Goal: Task Accomplishment & Management: Manage account settings

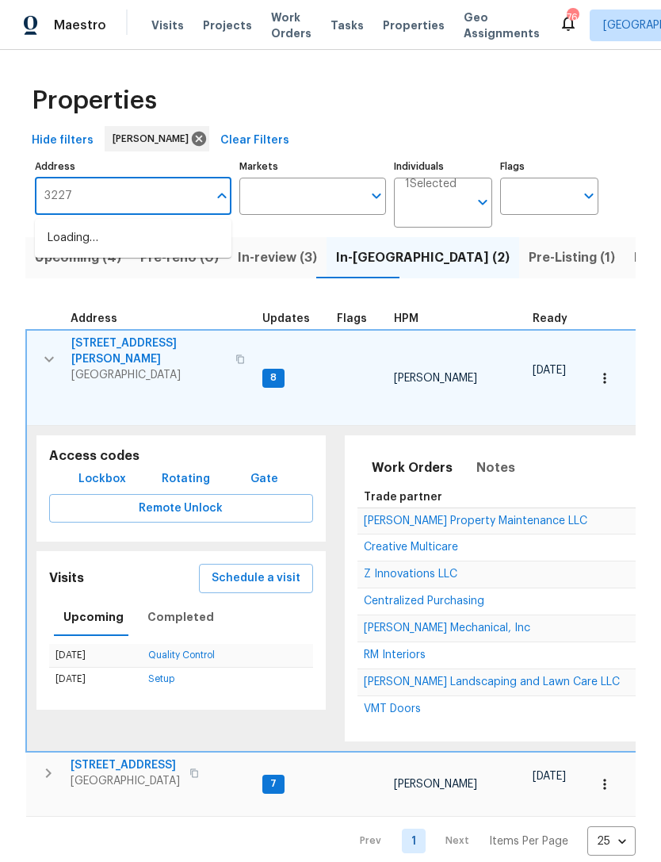
type input "3227"
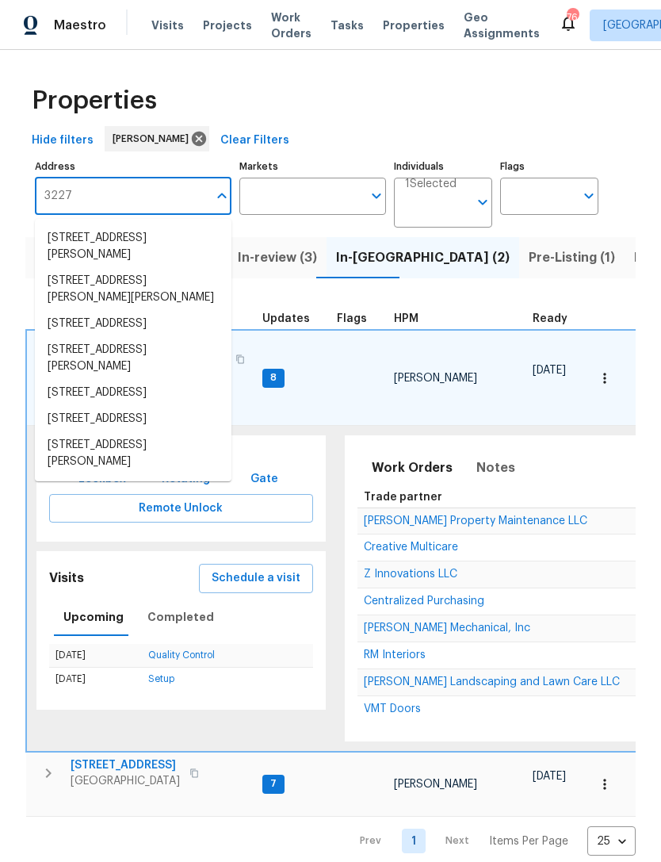
click at [169, 313] on li "3227 Diamond Blf Union City GA 30291" at bounding box center [133, 324] width 197 height 26
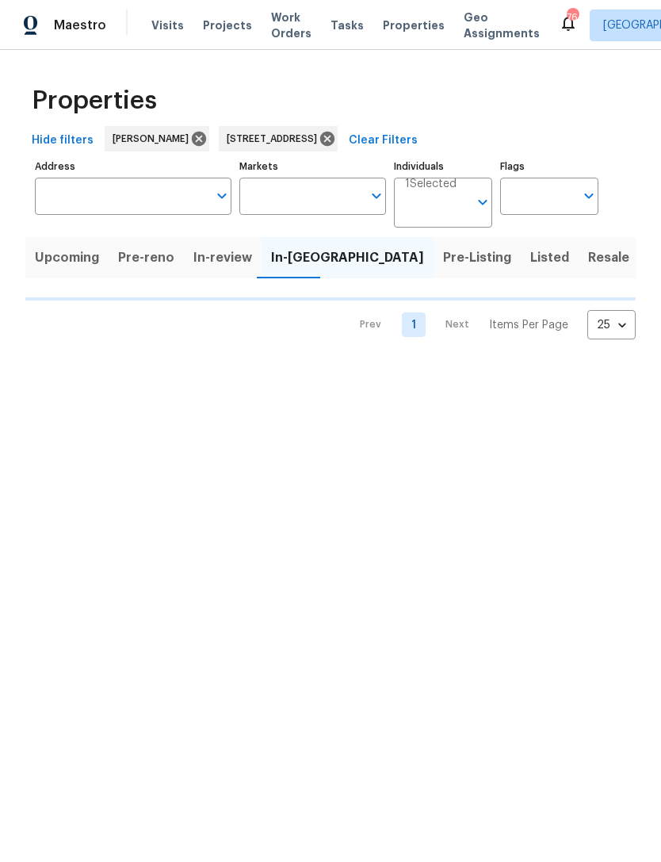
type input "3227 Diamond Blf Union City GA 30291"
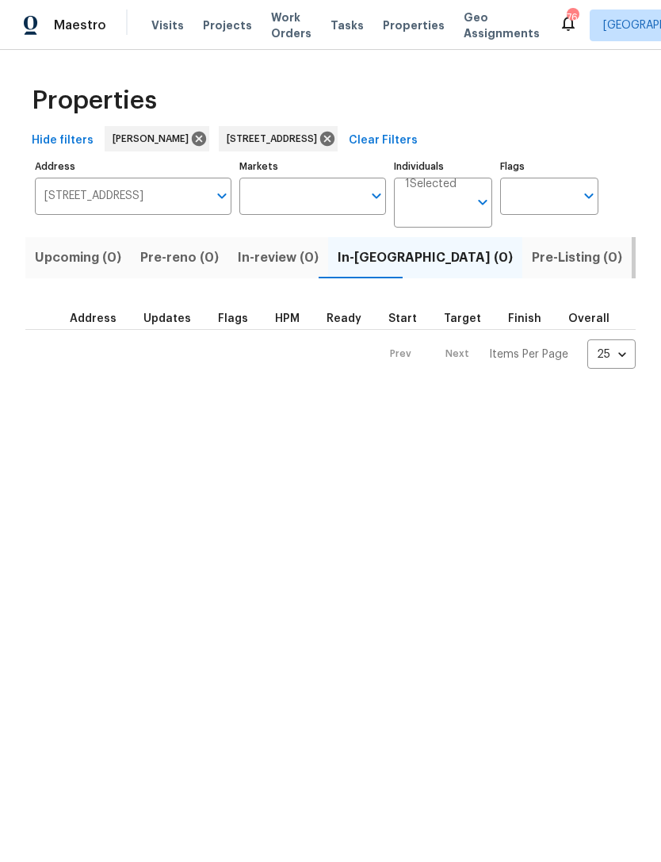
click at [641, 257] on span "Listed (1)" at bounding box center [669, 258] width 57 height 22
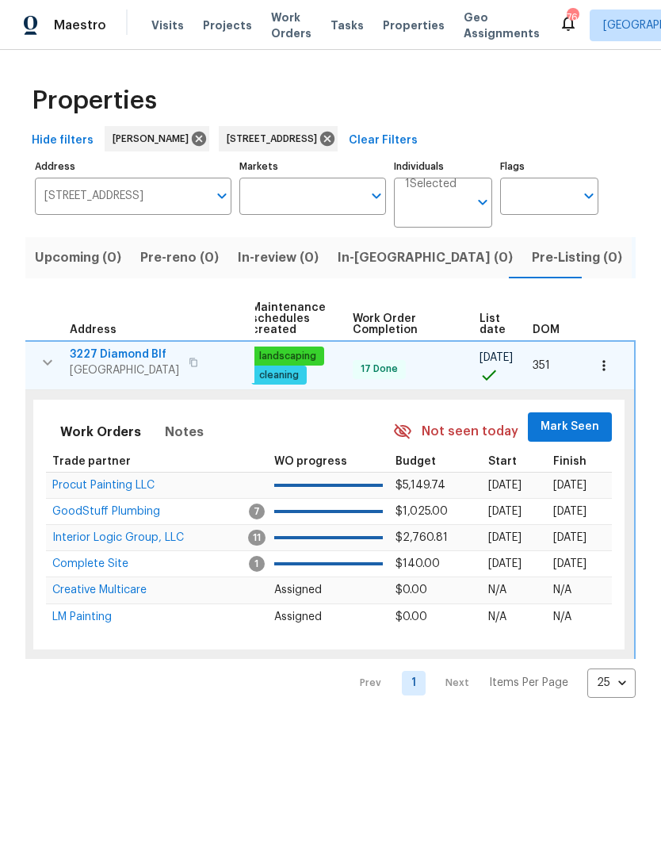
scroll to position [0, 203]
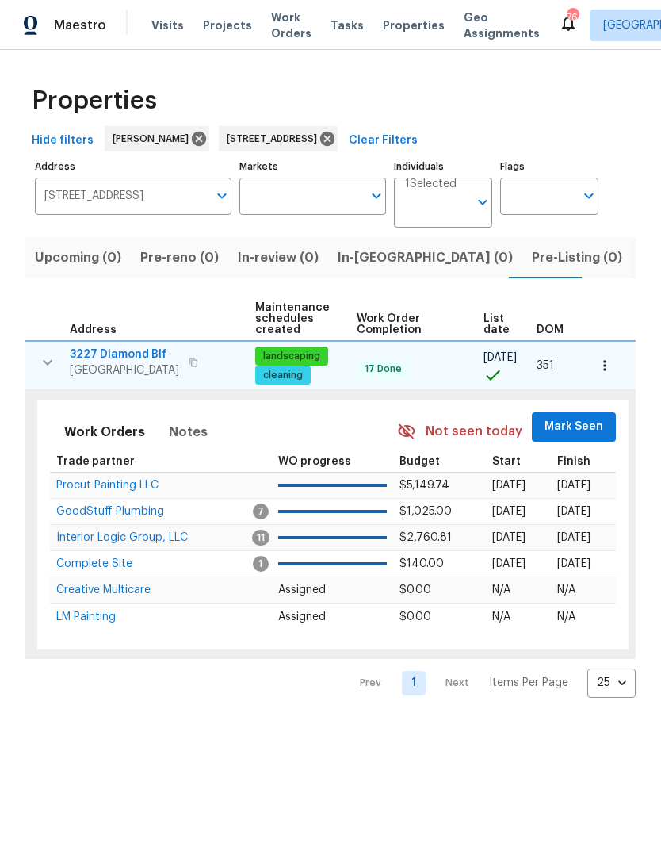
click at [575, 426] on span "Mark Seen" at bounding box center [574, 427] width 59 height 20
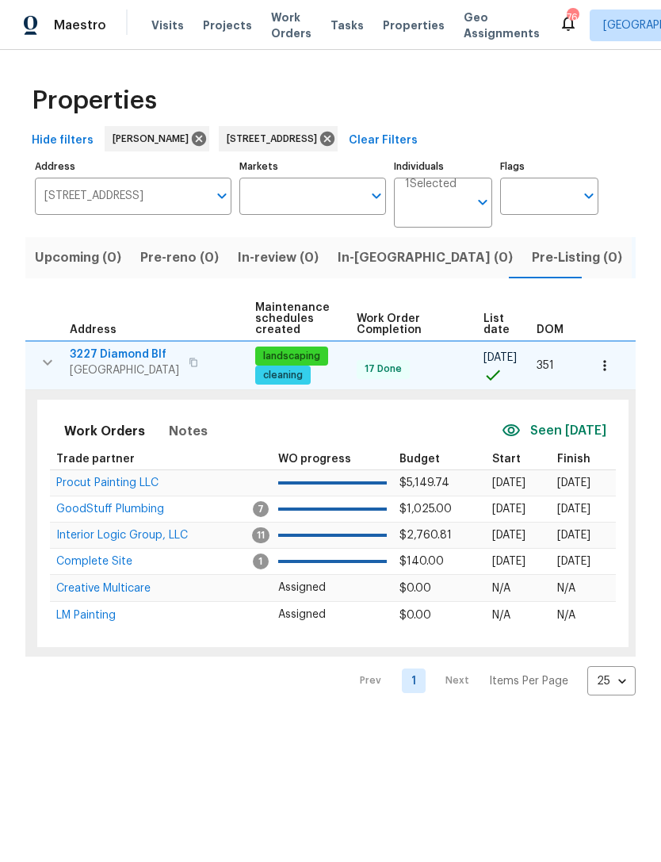
click at [112, 514] on span "GoodStuff Plumbing" at bounding box center [110, 508] width 108 height 11
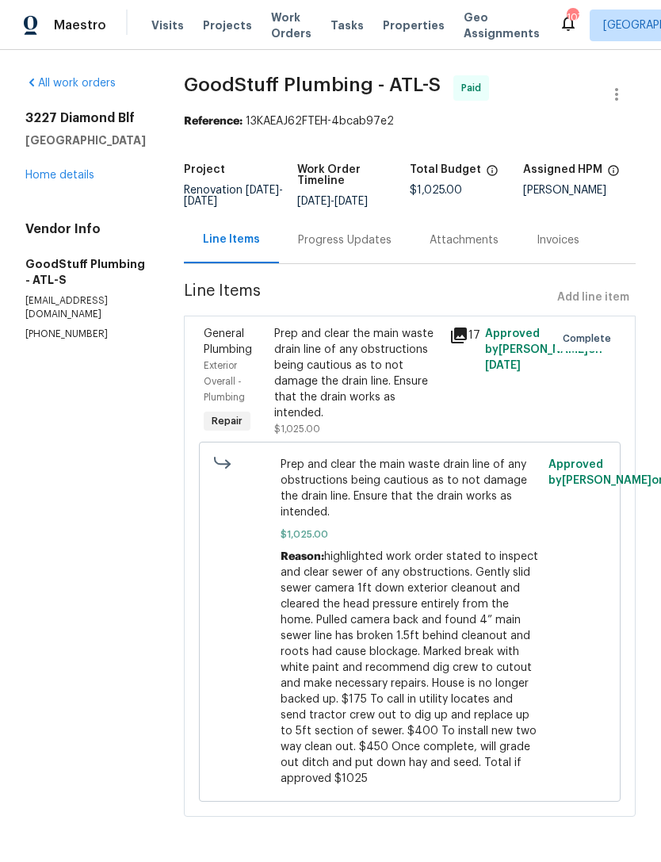
click at [78, 178] on link "Home details" at bounding box center [59, 175] width 69 height 11
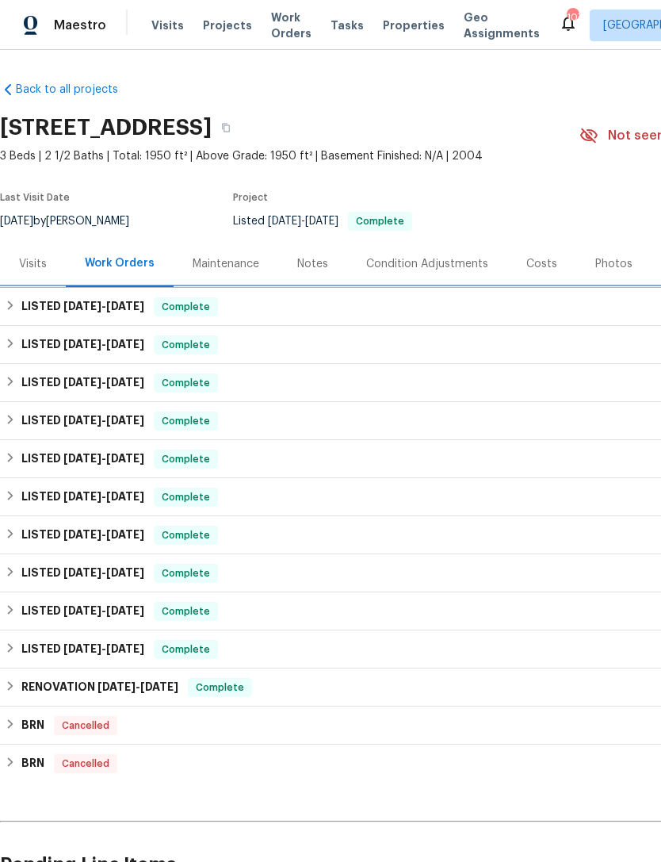
click at [55, 304] on h6 "LISTED 8/13/25 - 8/18/25" at bounding box center [82, 306] width 123 height 19
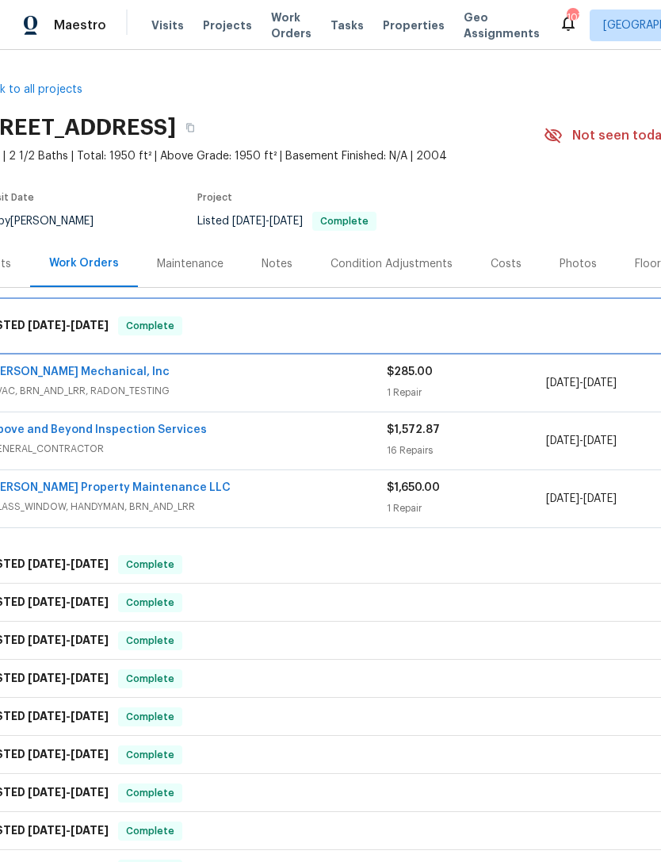
scroll to position [0, 30]
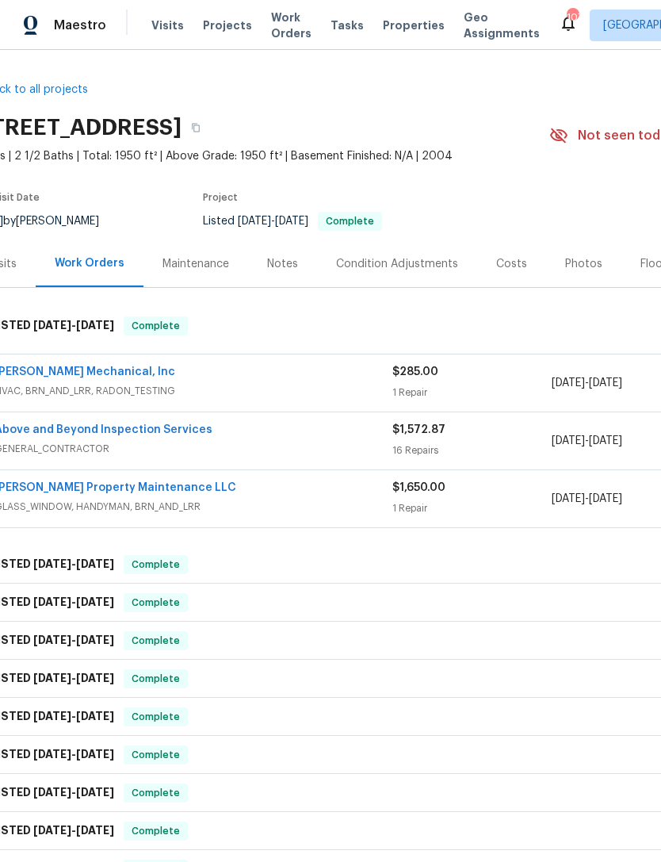
click at [153, 432] on link "Above and Beyond Inspection Services" at bounding box center [103, 429] width 218 height 11
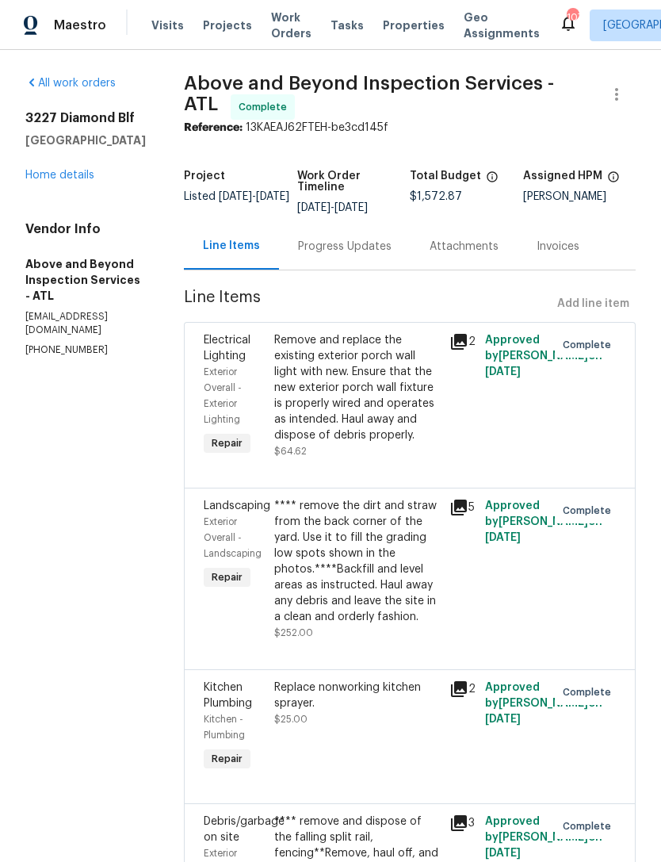
click at [75, 170] on link "Home details" at bounding box center [59, 175] width 69 height 11
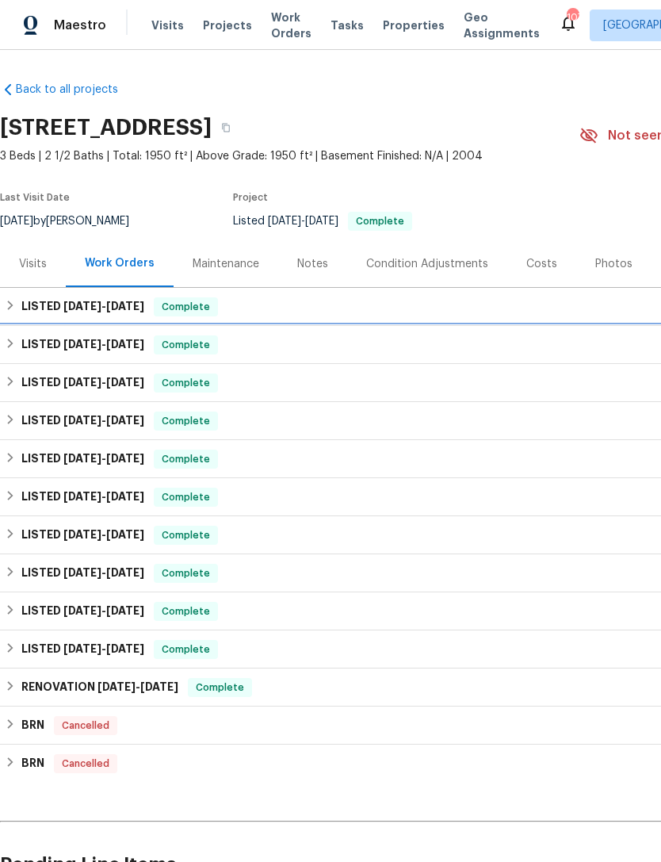
click at [48, 345] on h6 "LISTED 8/4/25 - 8/6/25" at bounding box center [82, 344] width 123 height 19
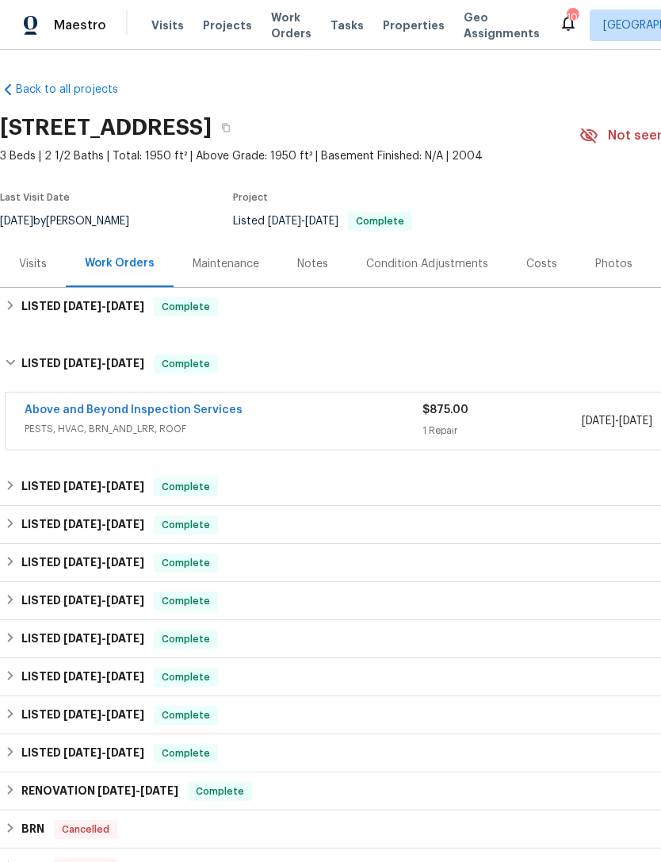
click at [193, 408] on link "Above and Beyond Inspection Services" at bounding box center [134, 409] width 218 height 11
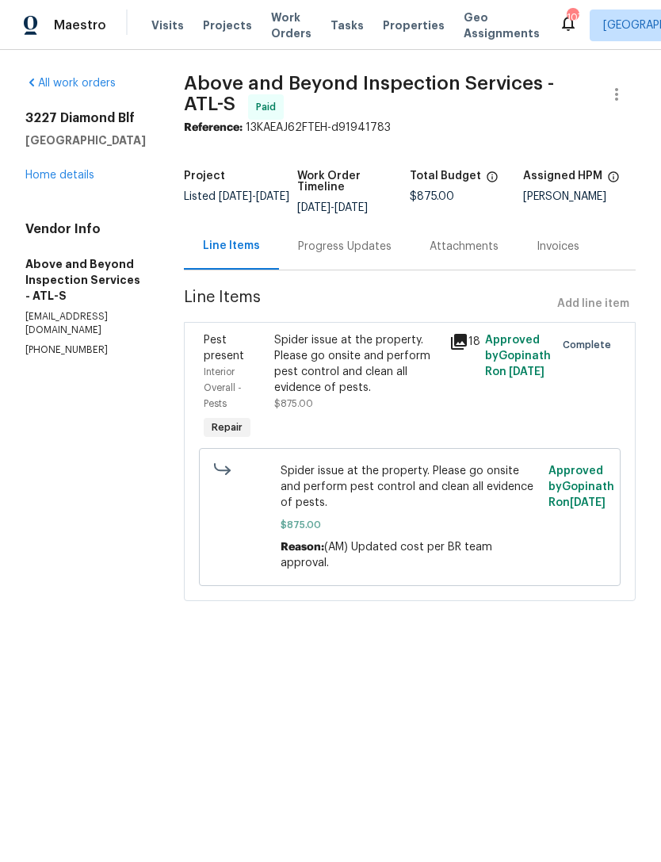
click at [468, 351] on icon at bounding box center [458, 341] width 19 height 19
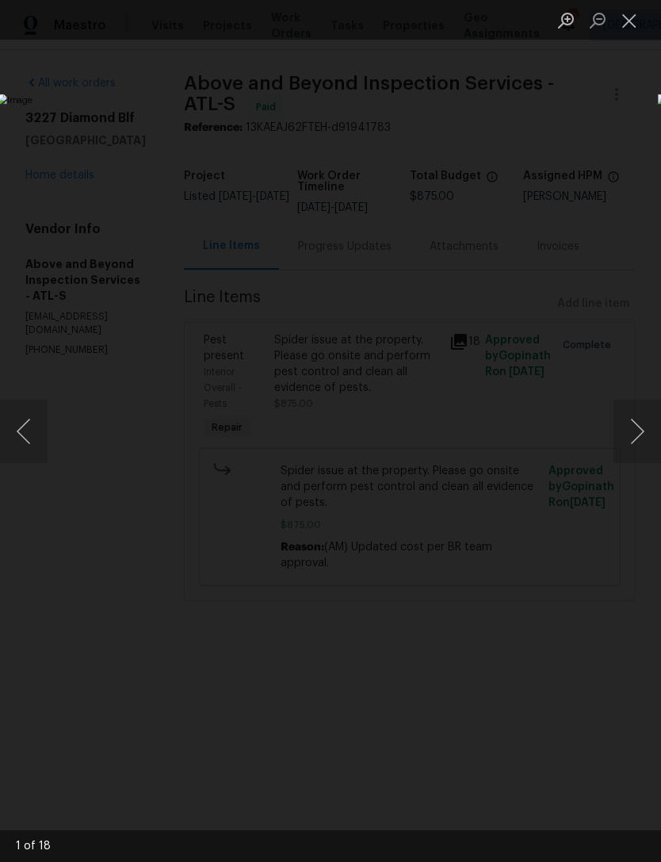
click at [629, 31] on button "Close lightbox" at bounding box center [629, 20] width 32 height 28
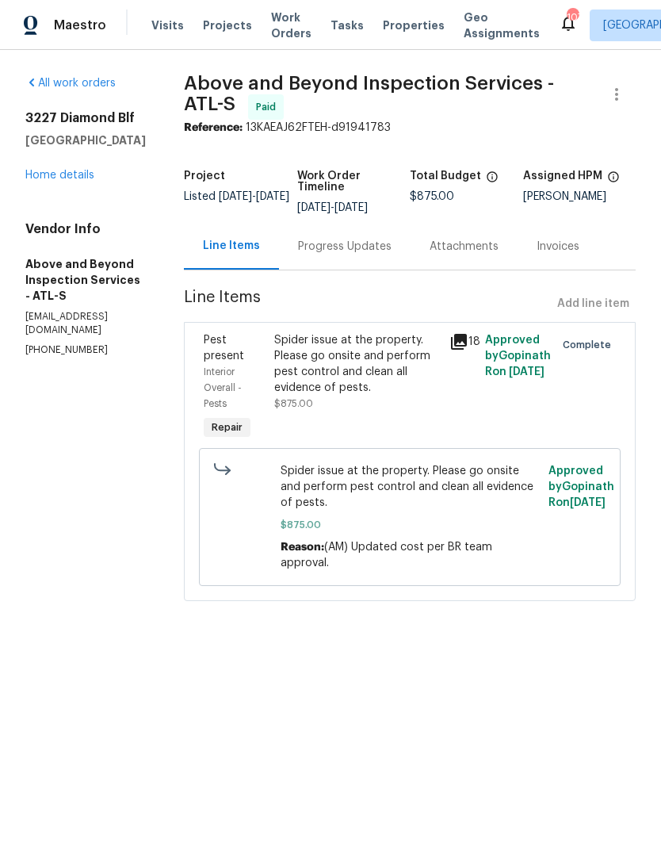
click at [389, 254] on div "Progress Updates" at bounding box center [345, 247] width 94 height 16
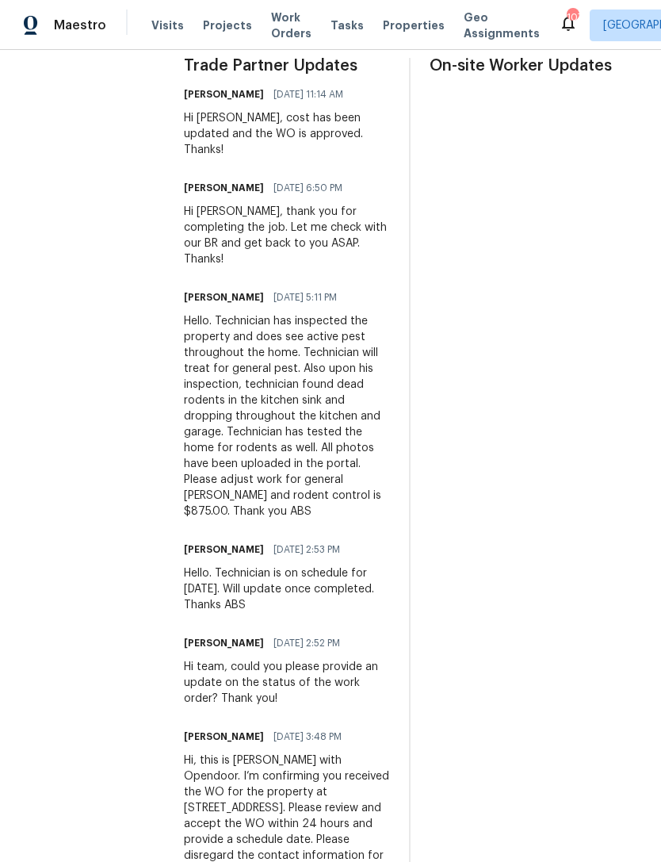
scroll to position [511, 0]
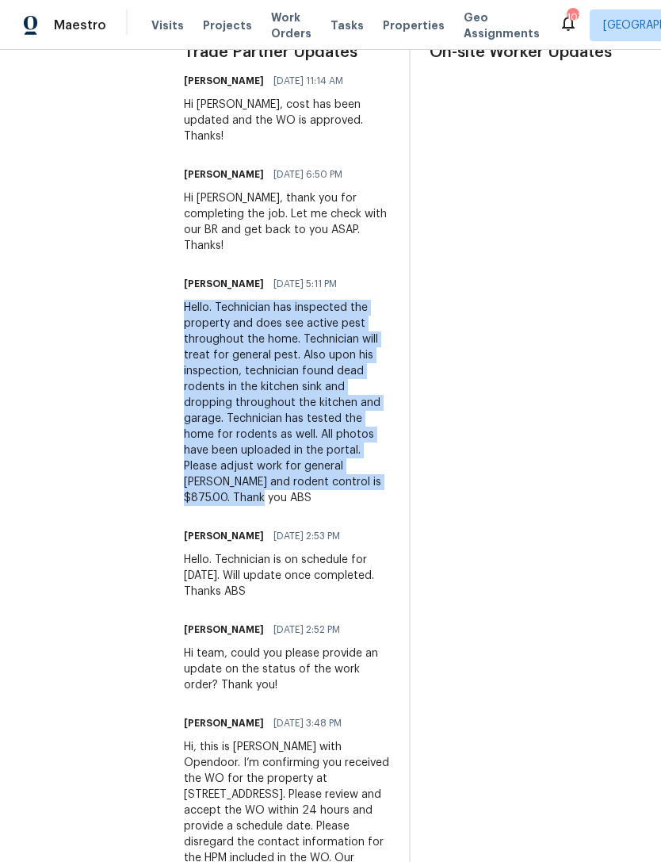
copy div "Hello. Technician has inspected the property and does see active pest throughou…"
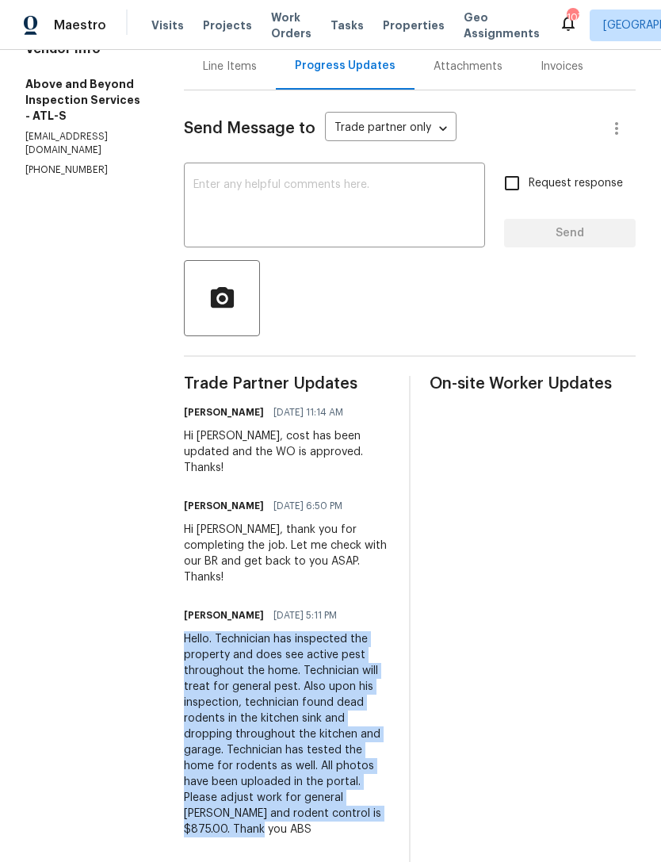
scroll to position [182, 0]
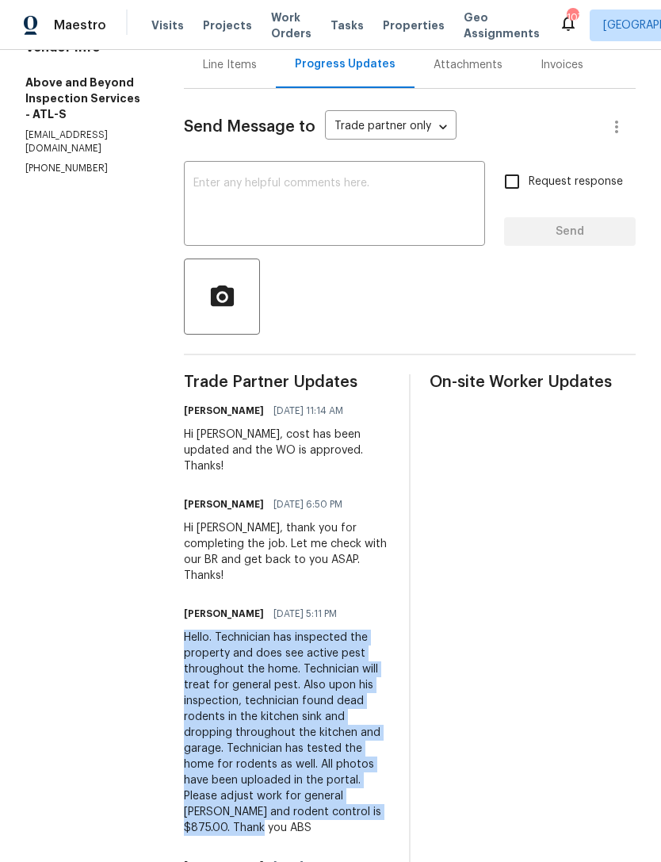
copy div "Hello. Technician has inspected the property and does see active pest throughou…"
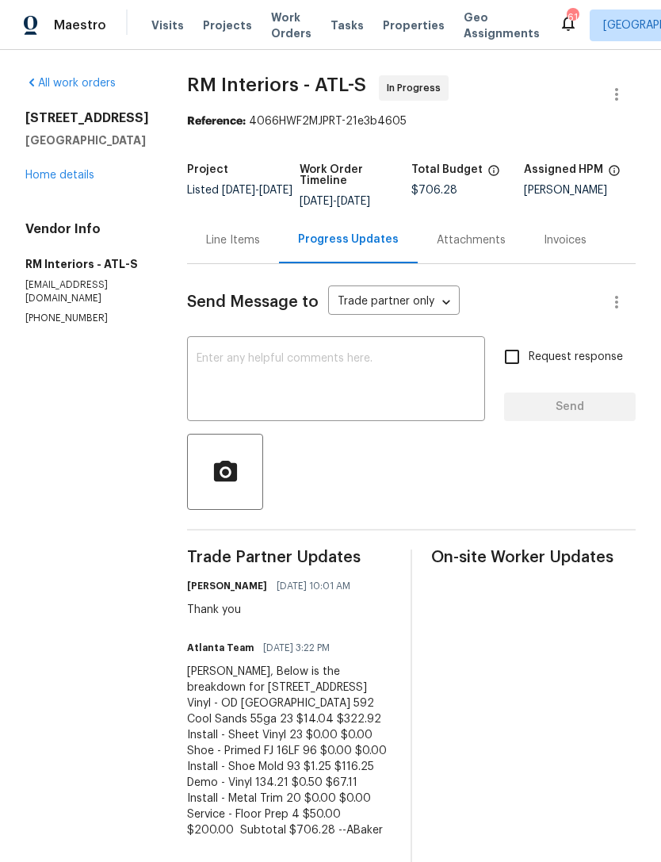
click at [55, 181] on link "Home details" at bounding box center [59, 175] width 69 height 11
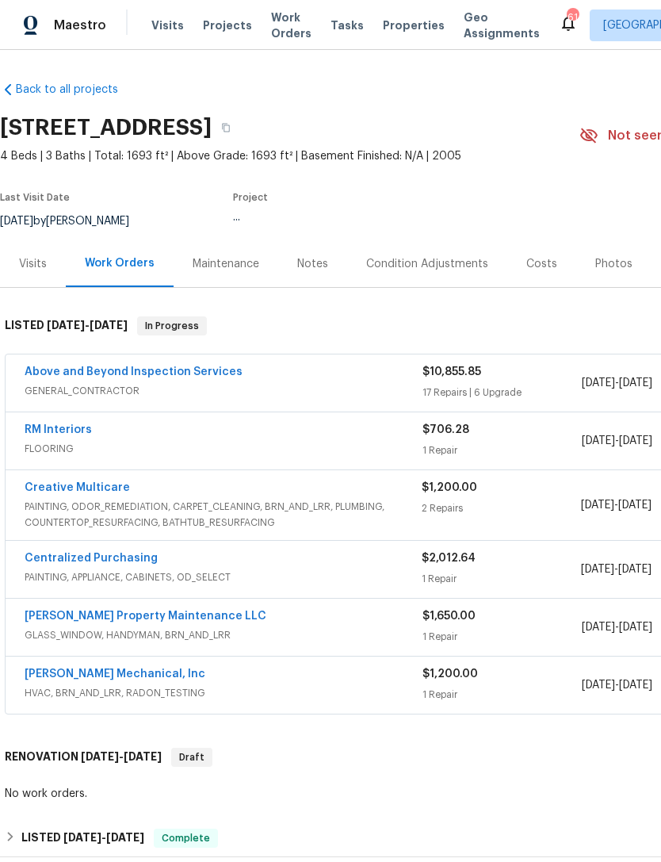
click at [302, 266] on div "Notes" at bounding box center [312, 264] width 31 height 16
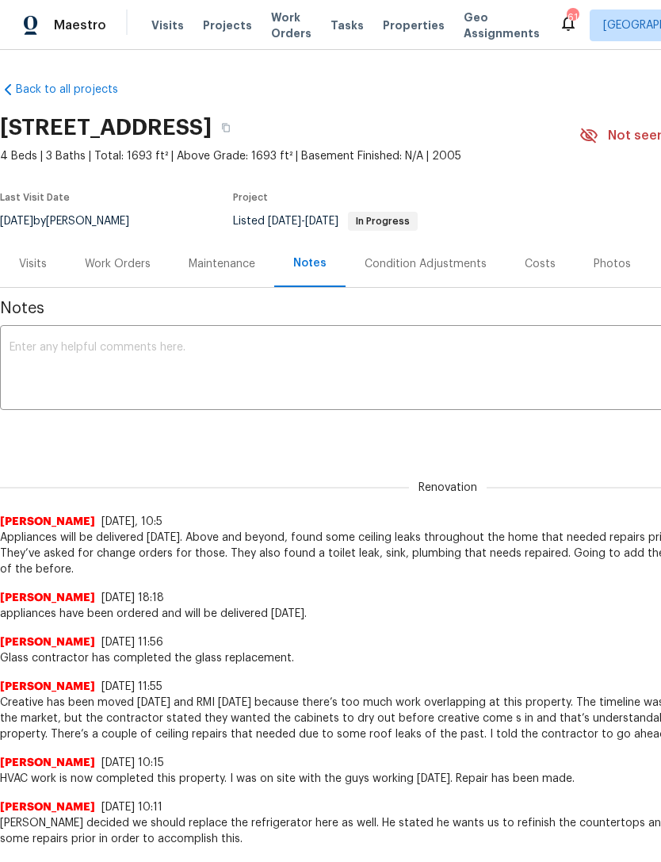
click at [164, 382] on textarea at bounding box center [448, 369] width 877 height 55
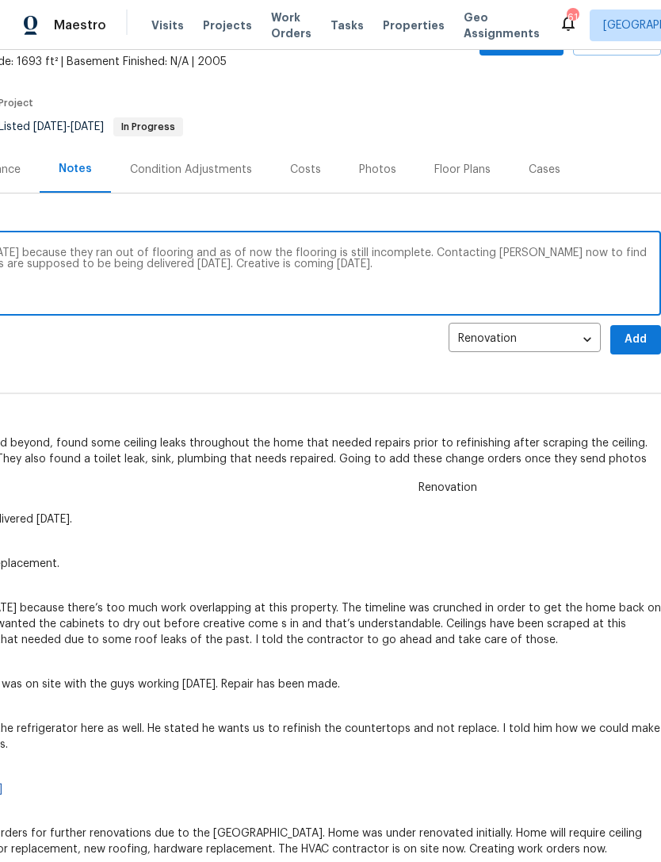
scroll to position [94, 235]
type textarea "The flooring company left the property yesterday because they ran out of floori…"
click at [640, 336] on span "Add" at bounding box center [635, 340] width 25 height 20
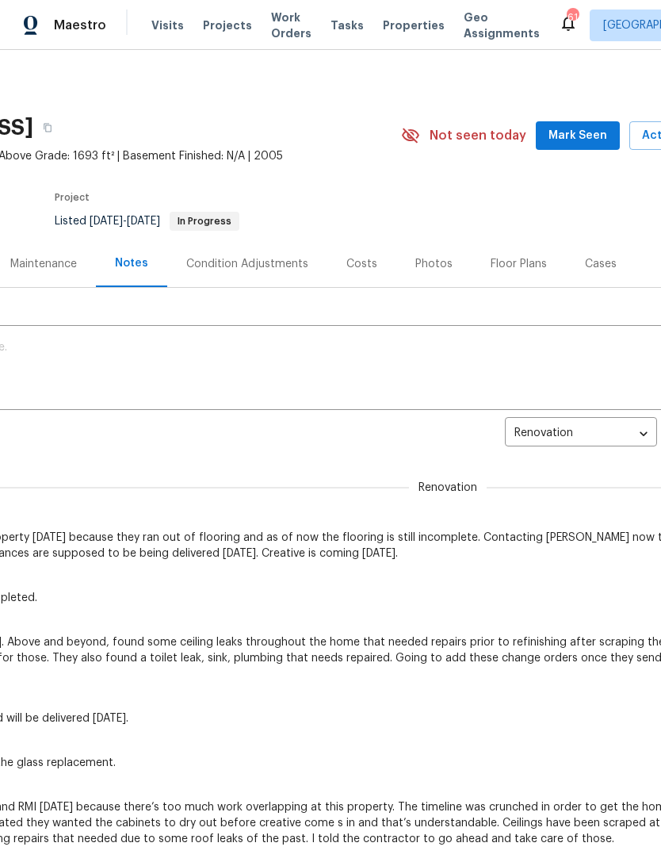
scroll to position [0, 178]
click at [571, 137] on span "Mark Seen" at bounding box center [577, 136] width 59 height 20
click at [586, 146] on button "Mark Seen" at bounding box center [578, 135] width 84 height 29
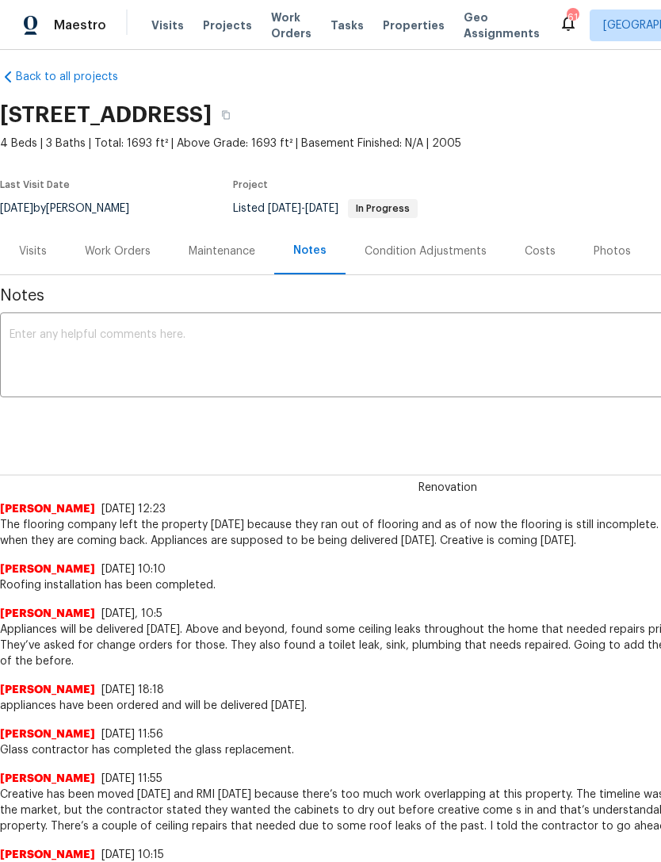
scroll to position [11, 0]
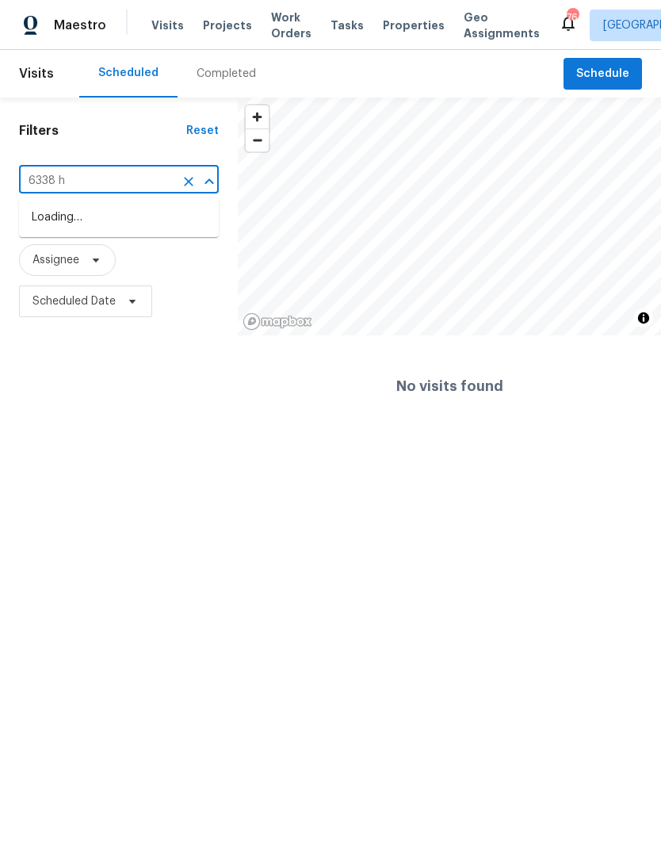
type input "6338 hi"
click at [153, 215] on li "[STREET_ADDRESS]" at bounding box center [119, 217] width 200 height 26
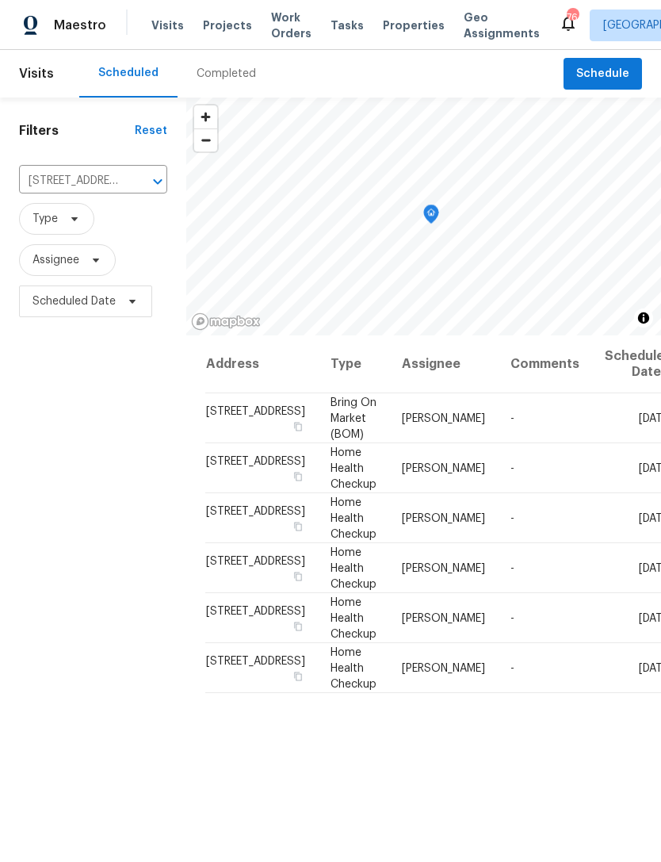
click at [0, 0] on div at bounding box center [0, 0] width 0 height 0
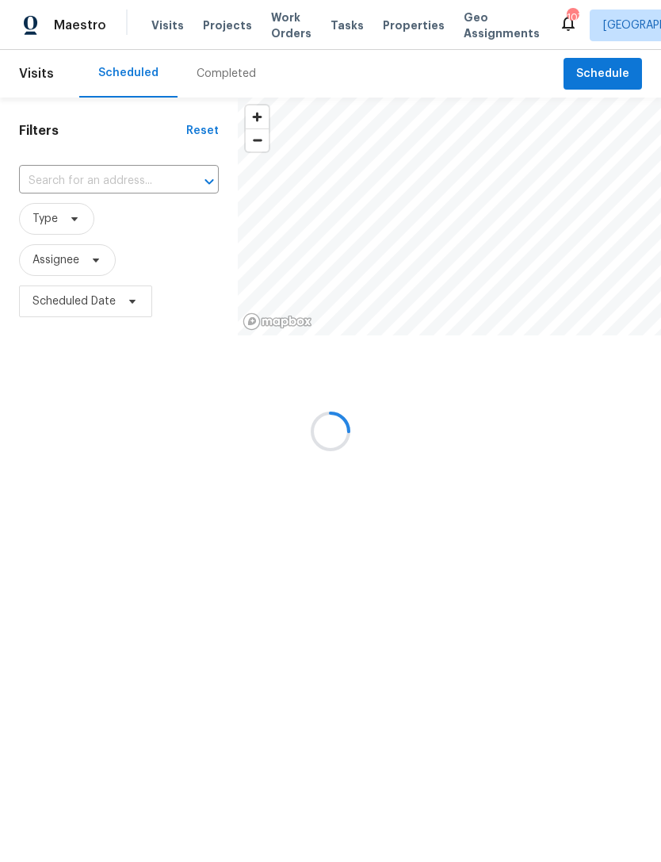
click at [119, 182] on div at bounding box center [330, 431] width 661 height 862
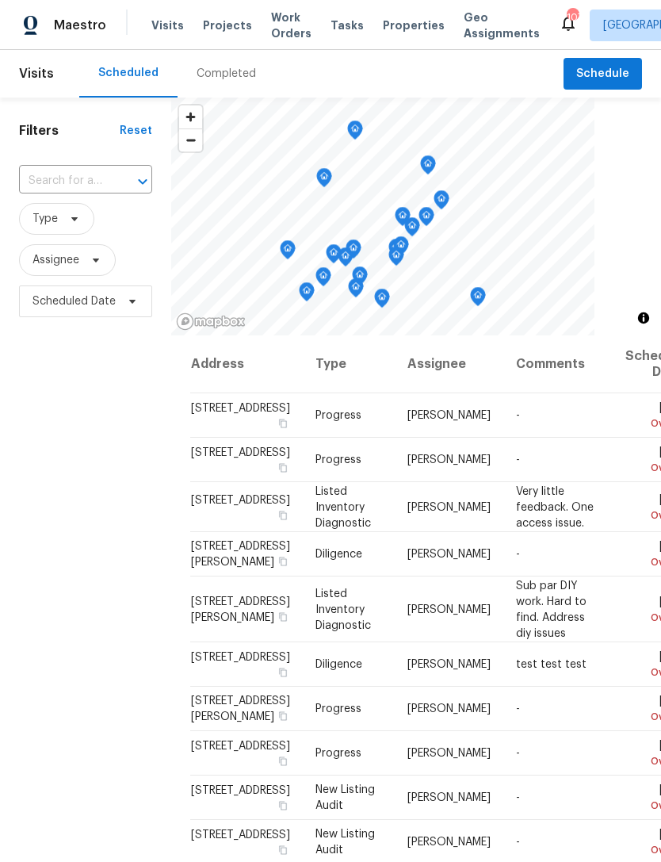
click at [70, 178] on input "text" at bounding box center [63, 181] width 89 height 25
type input "6338 hi"
click at [97, 231] on li "[STREET_ADDRESS]" at bounding box center [84, 217] width 132 height 26
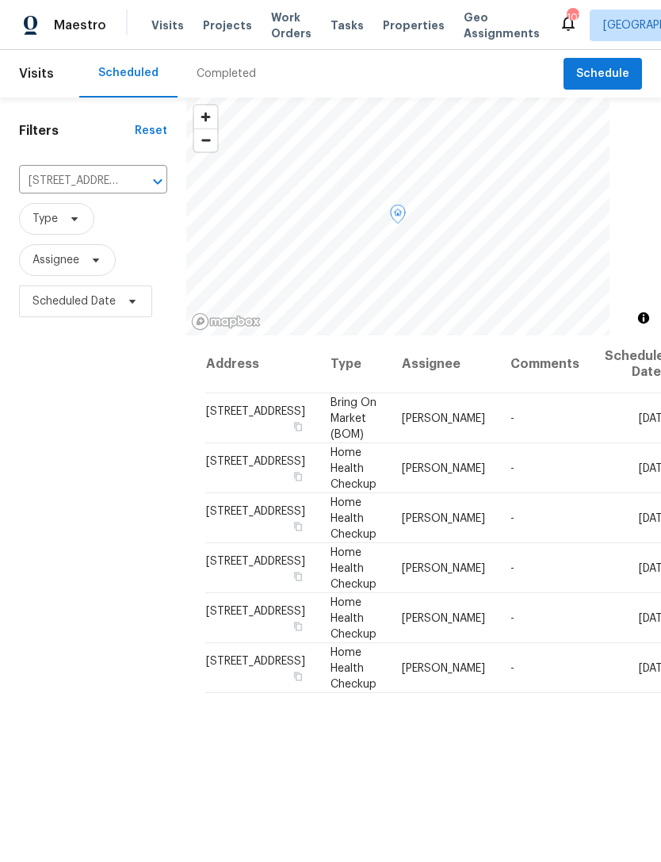
click at [0, 0] on icon at bounding box center [0, 0] width 0 height 0
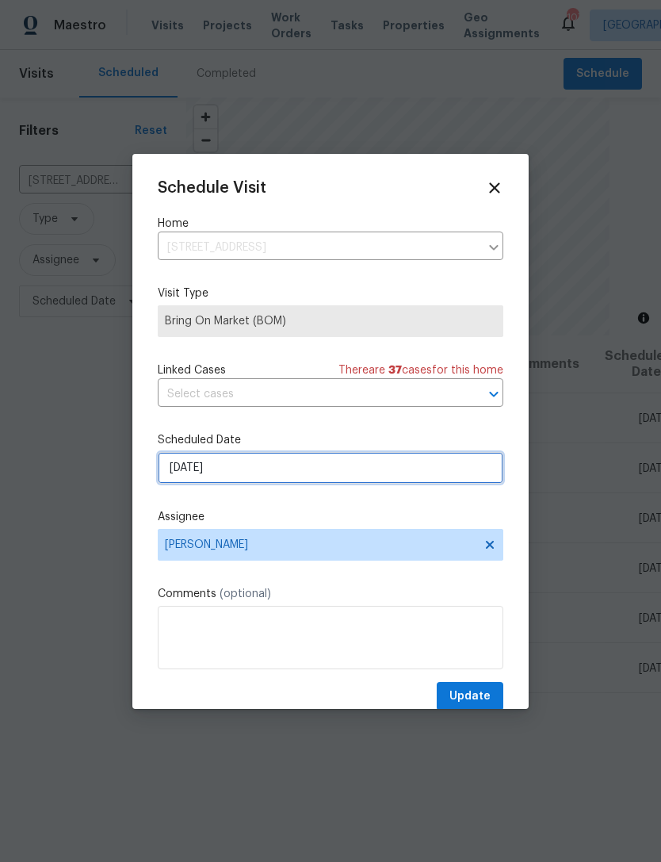
click at [302, 465] on input "[DATE]" at bounding box center [331, 468] width 346 height 32
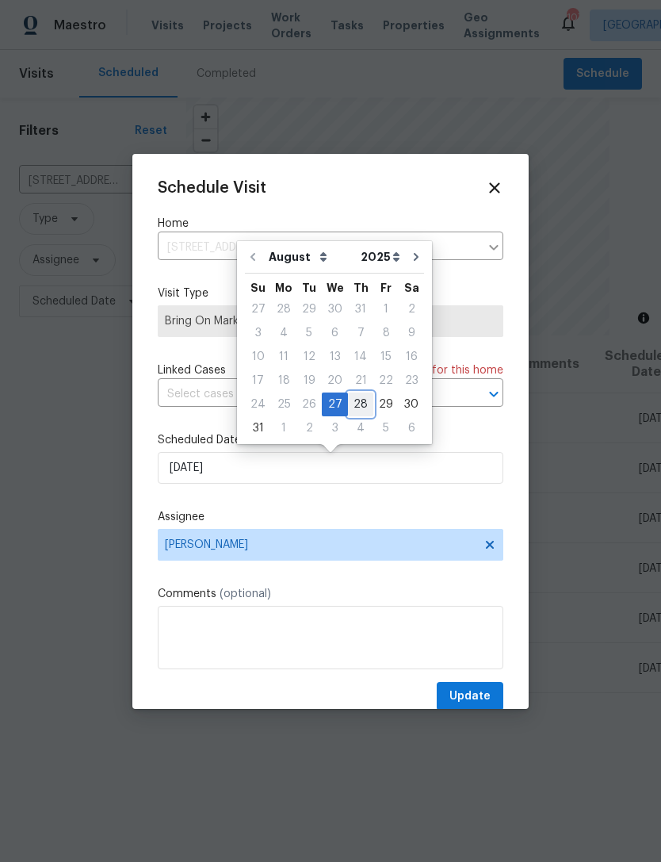
click at [354, 405] on div "28" at bounding box center [360, 404] width 25 height 22
type input "[DATE]"
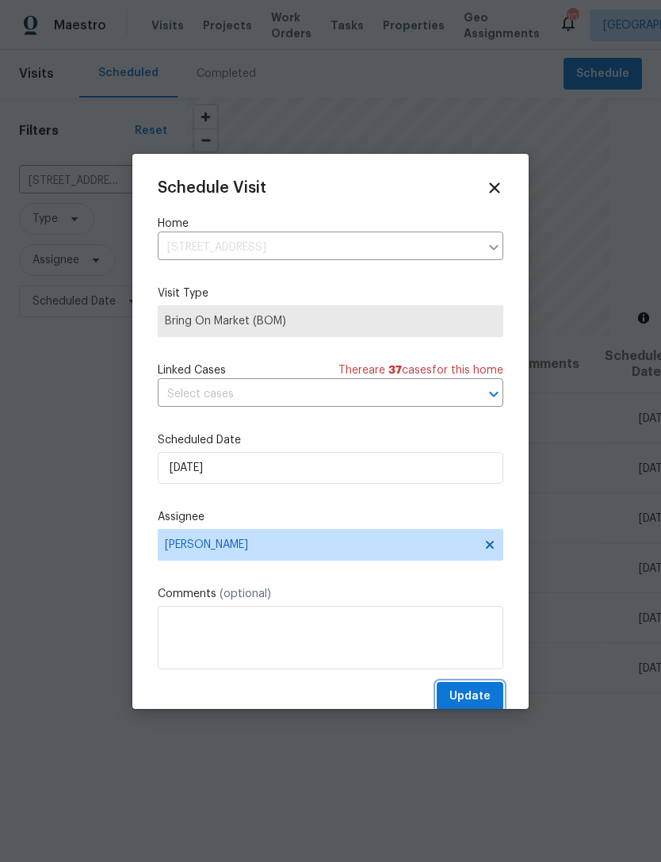
click at [480, 697] on span "Update" at bounding box center [469, 696] width 41 height 20
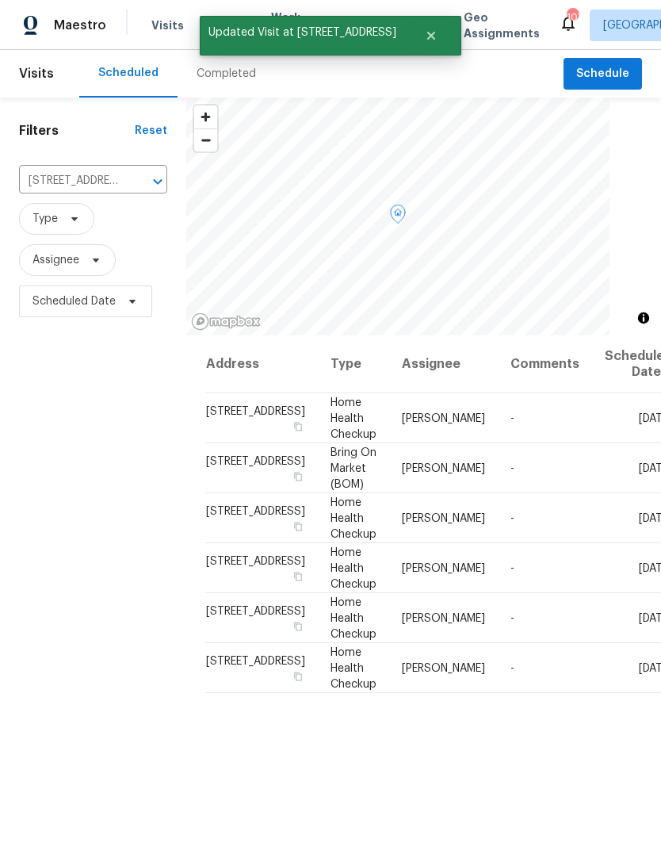
click at [0, 0] on icon at bounding box center [0, 0] width 0 height 0
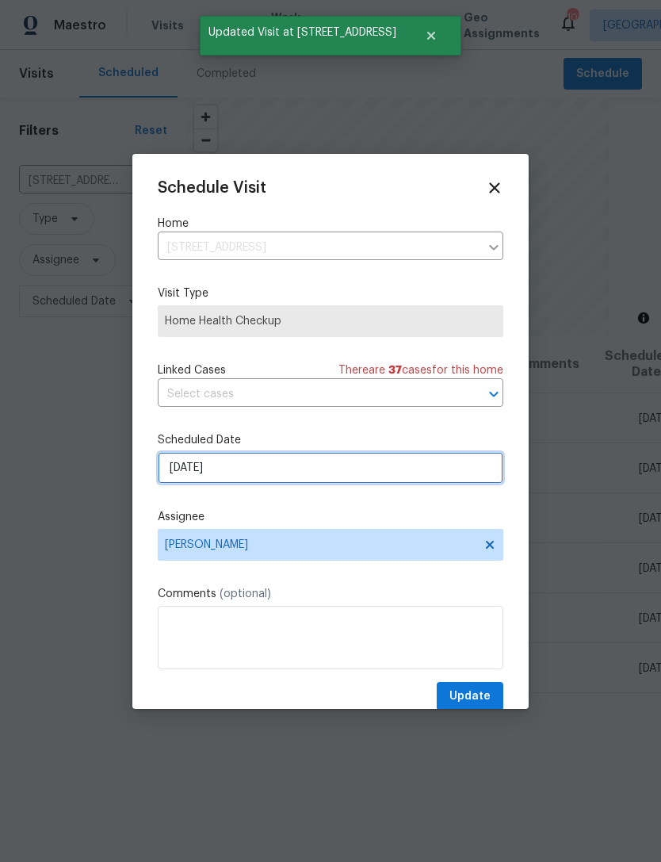
click at [347, 478] on input "8/27/2025" at bounding box center [331, 468] width 346 height 32
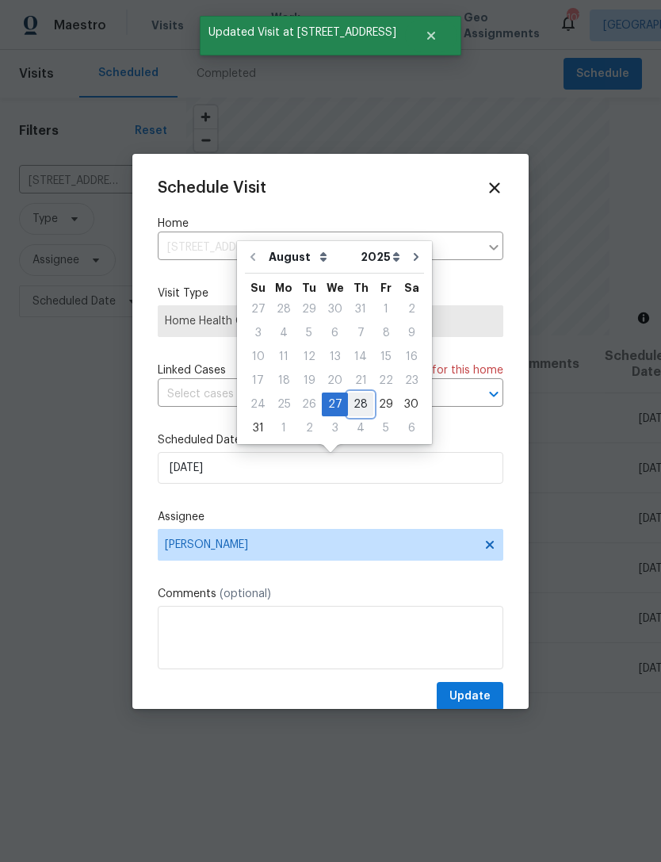
click at [353, 407] on div "28" at bounding box center [360, 404] width 25 height 22
type input "8/28/2025"
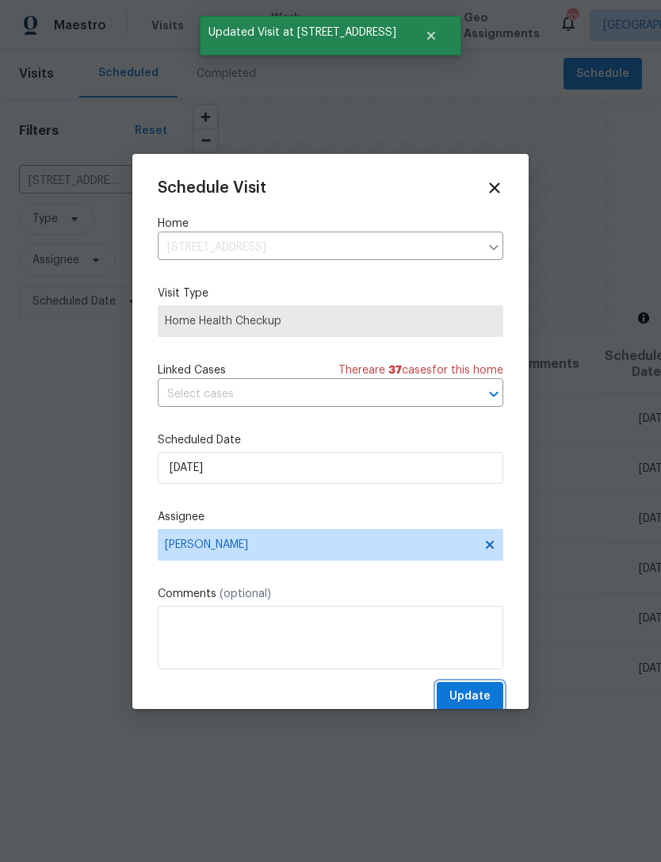
click at [472, 701] on span "Update" at bounding box center [469, 696] width 41 height 20
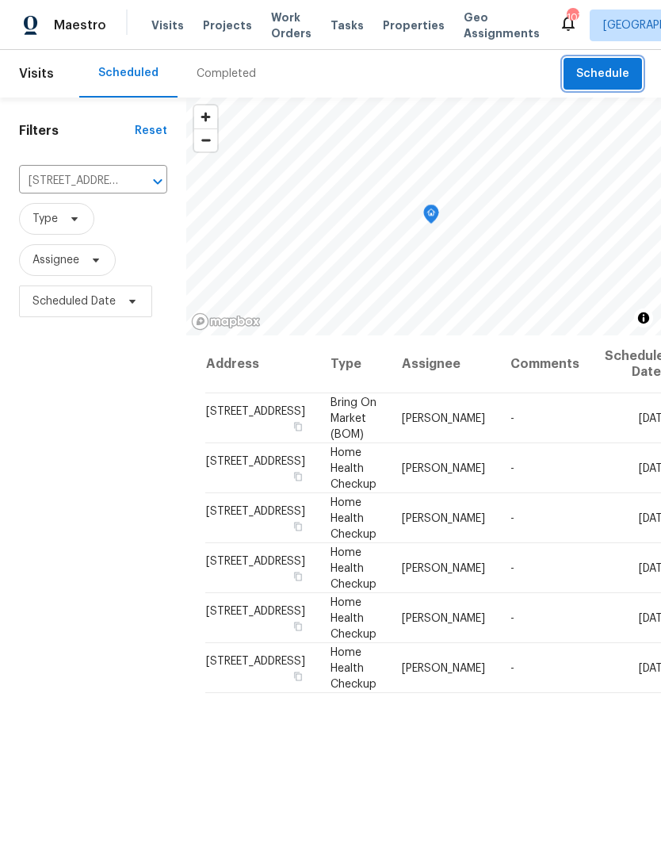
click at [618, 77] on span "Schedule" at bounding box center [602, 74] width 53 height 20
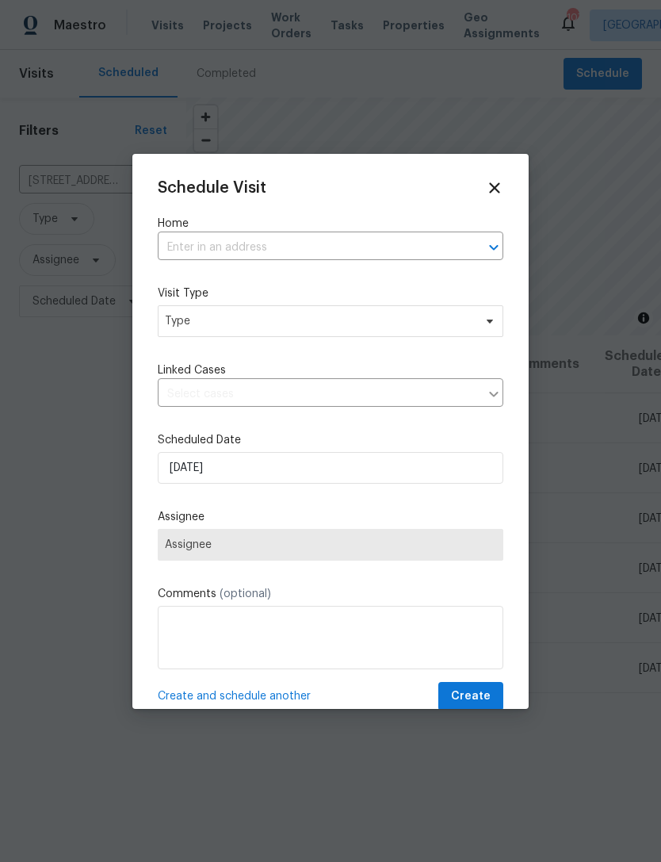
click at [272, 244] on input "text" at bounding box center [308, 247] width 301 height 25
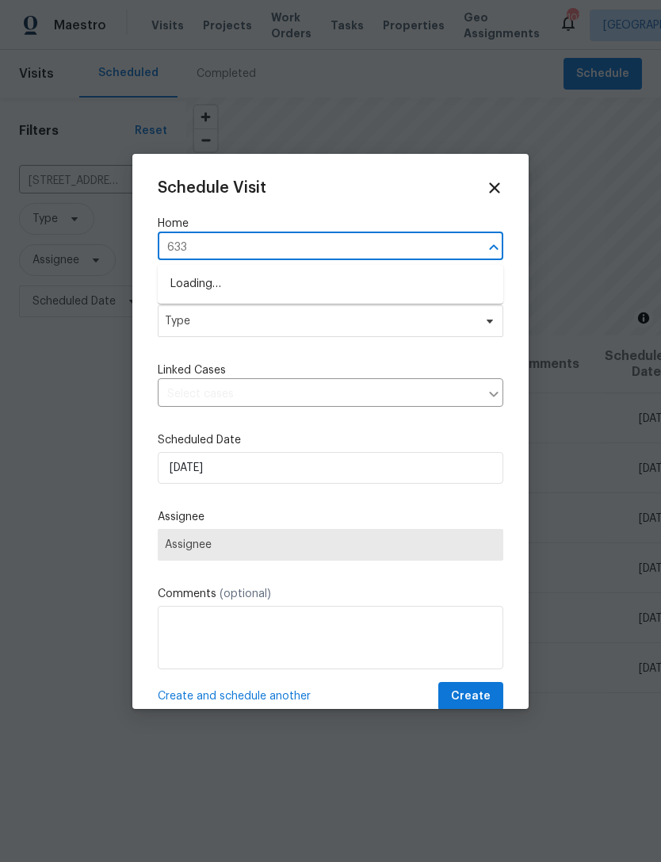
type input "6338"
click at [308, 311] on li "[STREET_ADDRESS]" at bounding box center [331, 310] width 346 height 26
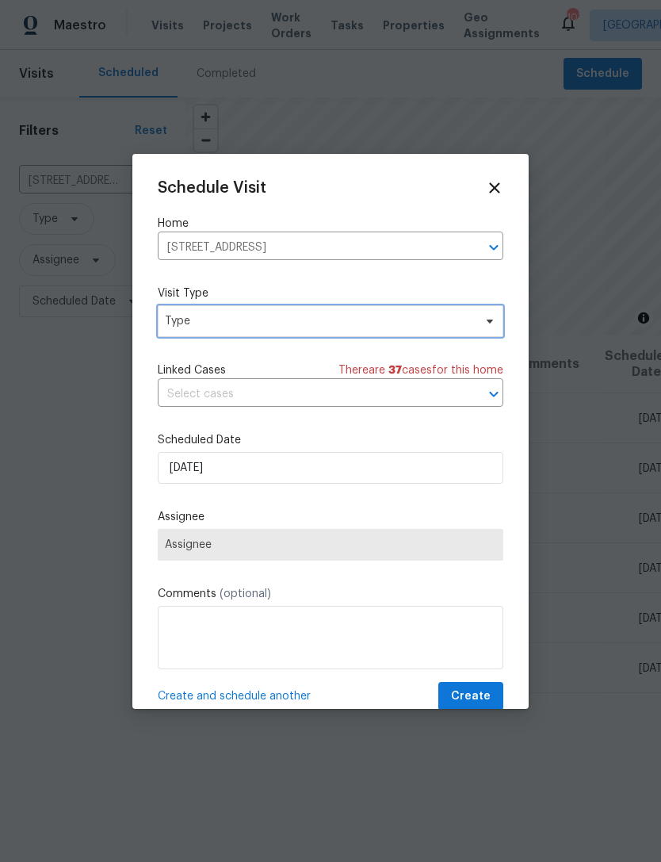
click at [366, 313] on span "Type" at bounding box center [331, 321] width 346 height 32
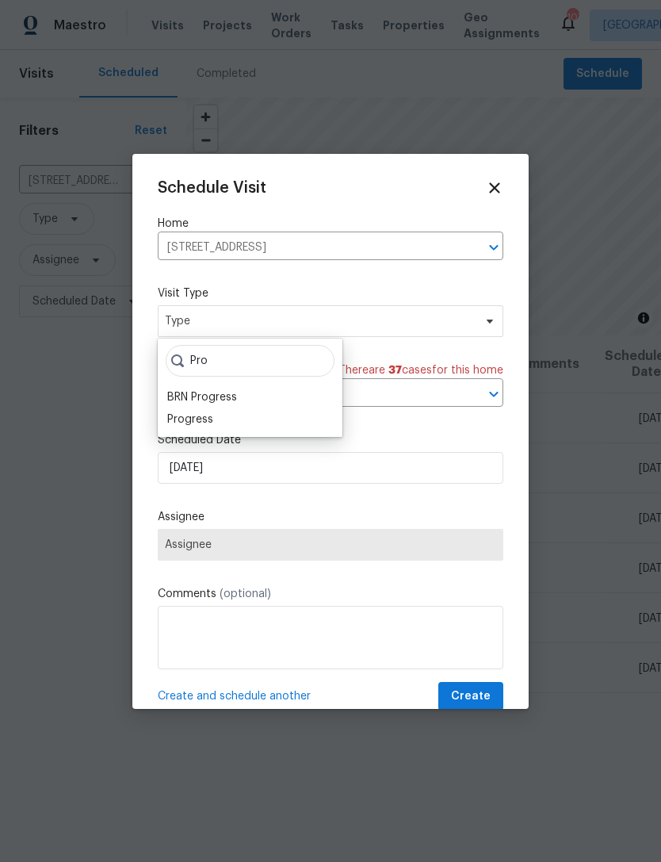
type input "Pro"
click at [210, 411] on div "Progress" at bounding box center [190, 419] width 46 height 16
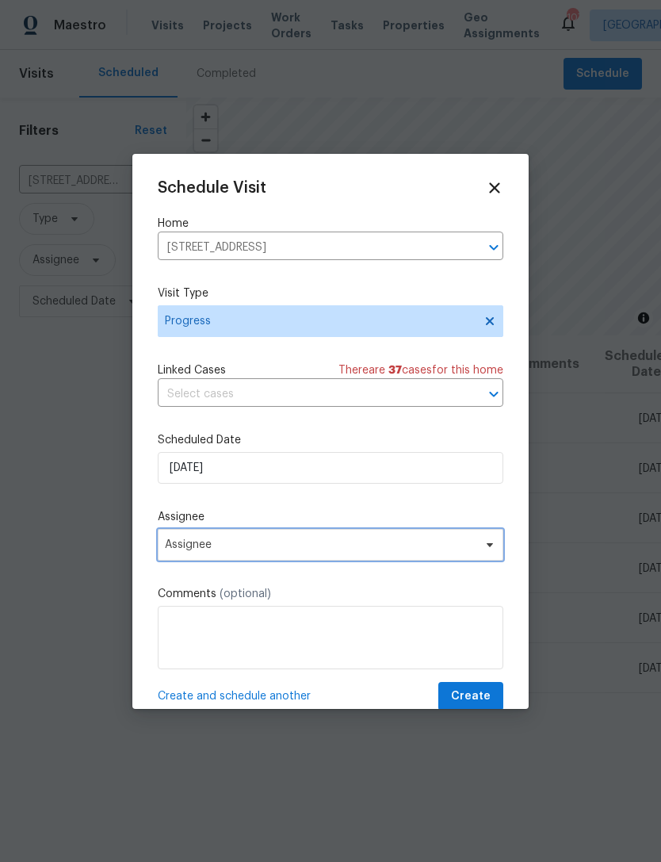
click at [339, 551] on span "Assignee" at bounding box center [320, 544] width 311 height 13
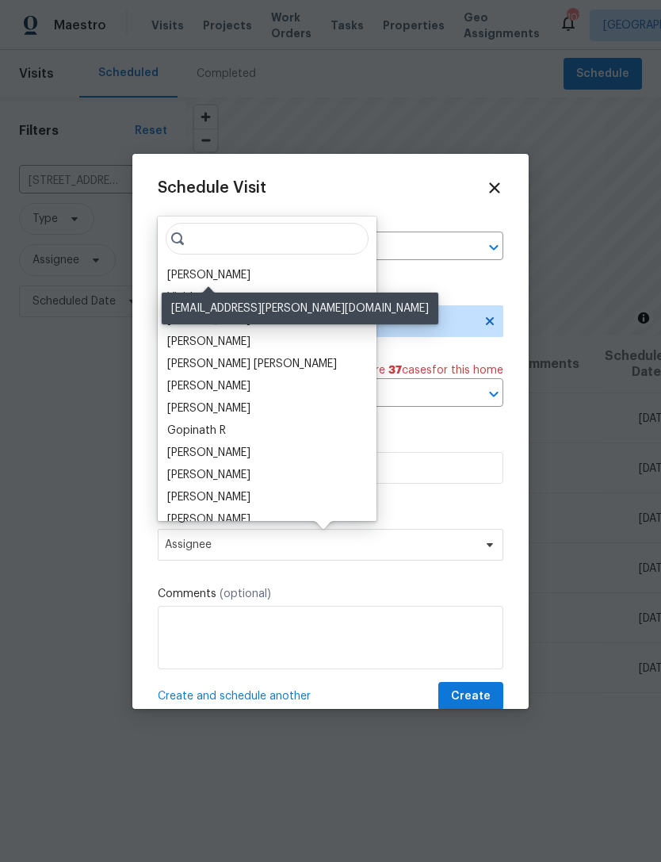
click at [242, 277] on div "[PERSON_NAME]" at bounding box center [208, 275] width 83 height 16
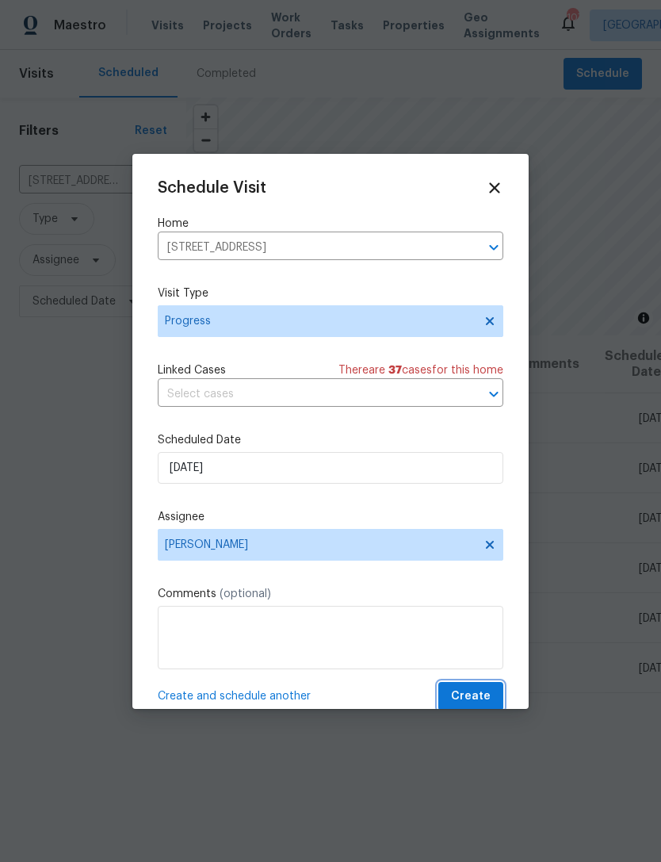
click at [479, 703] on span "Create" at bounding box center [471, 696] width 40 height 20
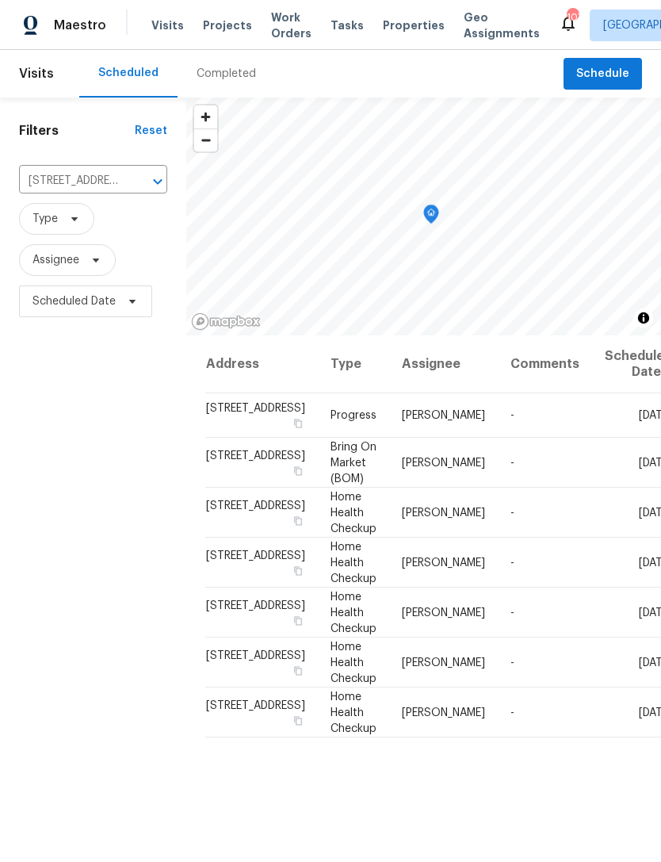
click at [107, 178] on input "[STREET_ADDRESS]" at bounding box center [71, 181] width 104 height 25
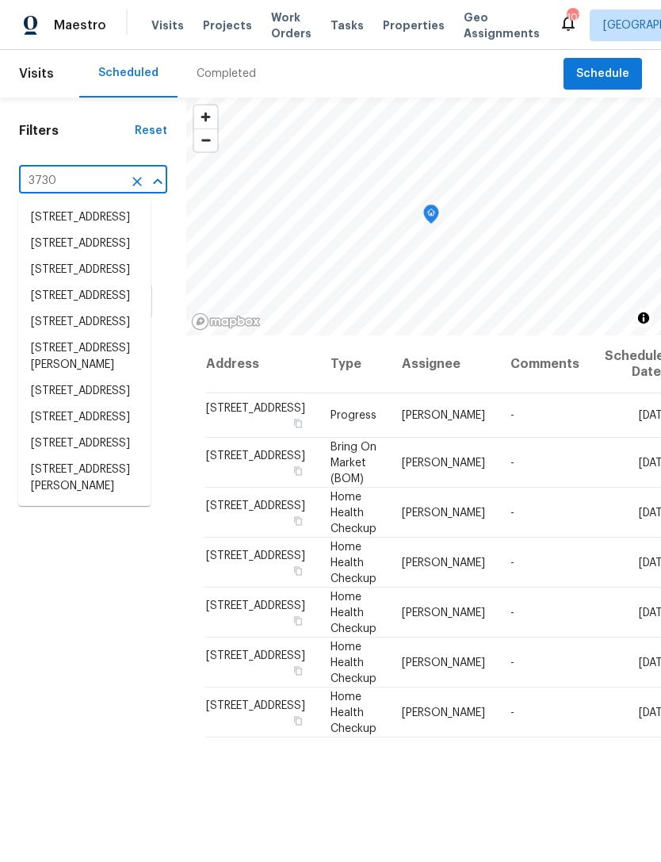
type input "3730 d"
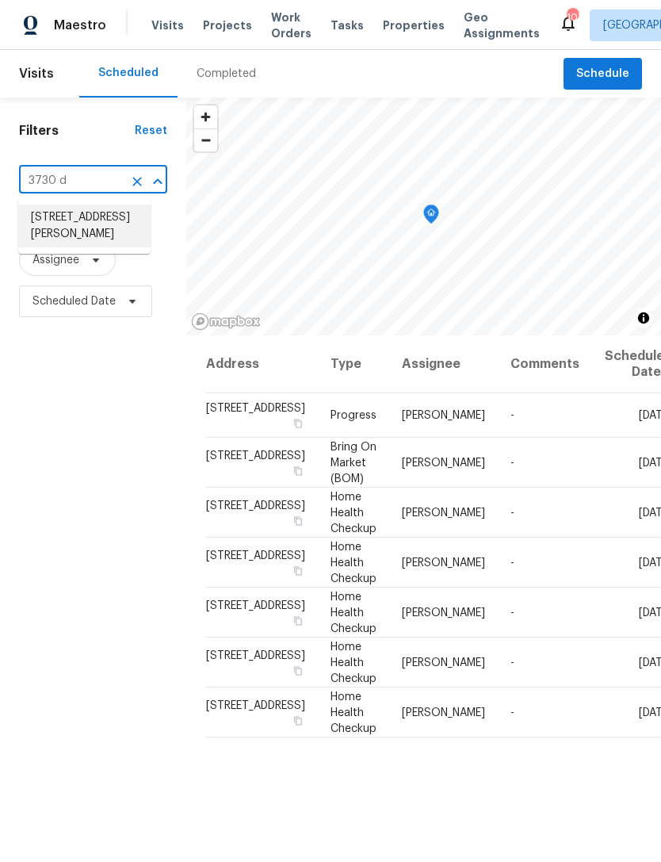
click at [99, 223] on li "3730 Douglas Ridge Trl, Douglasville, GA 30135" at bounding box center [84, 225] width 132 height 43
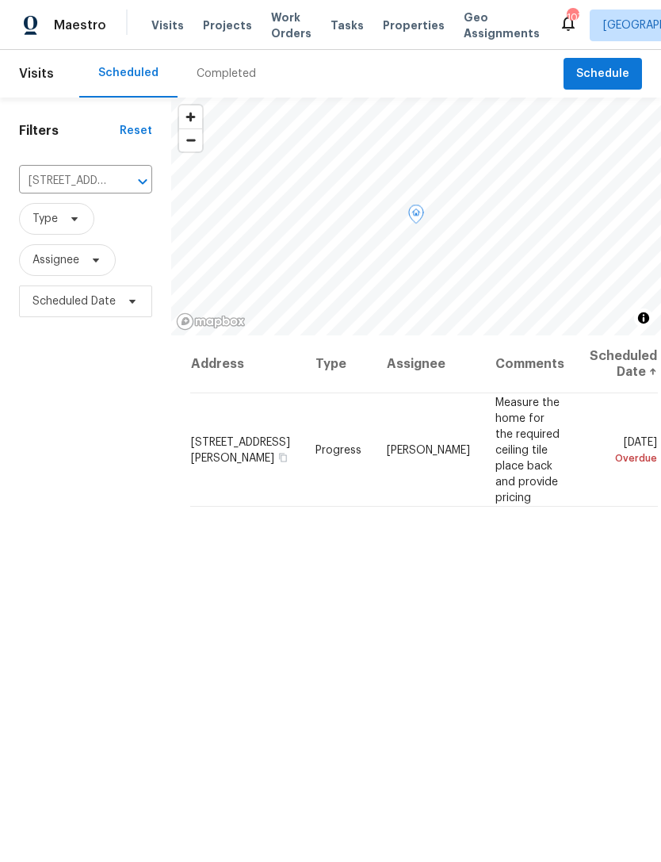
click at [0, 0] on icon at bounding box center [0, 0] width 0 height 0
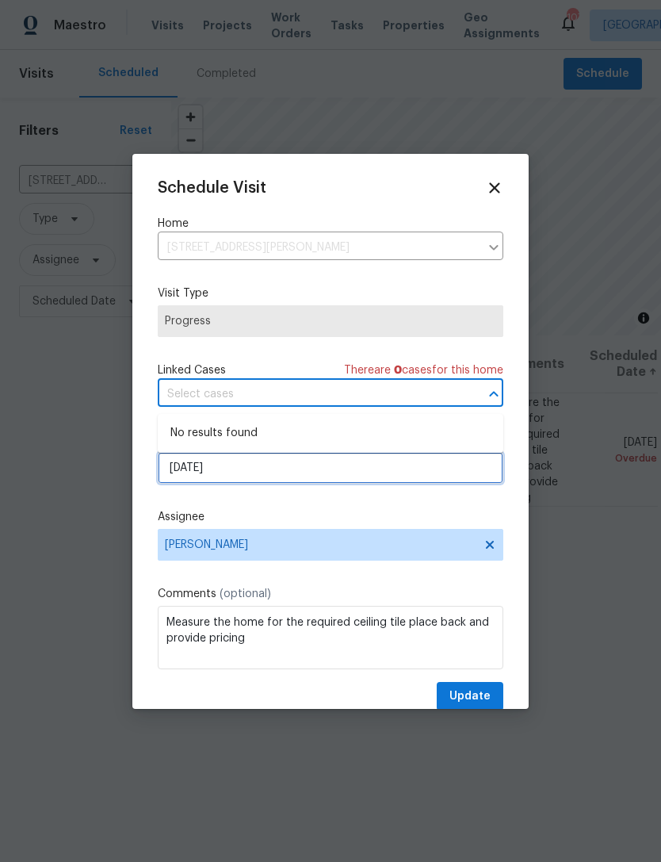
click at [287, 474] on input "[DATE]" at bounding box center [331, 468] width 346 height 32
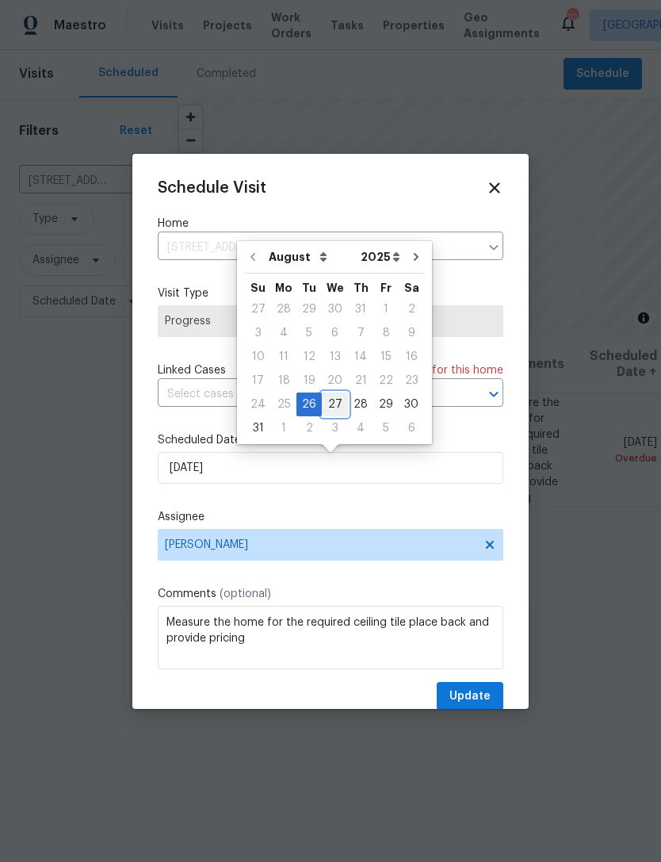
click at [333, 405] on div "27" at bounding box center [335, 404] width 26 height 22
type input "8/27/2025"
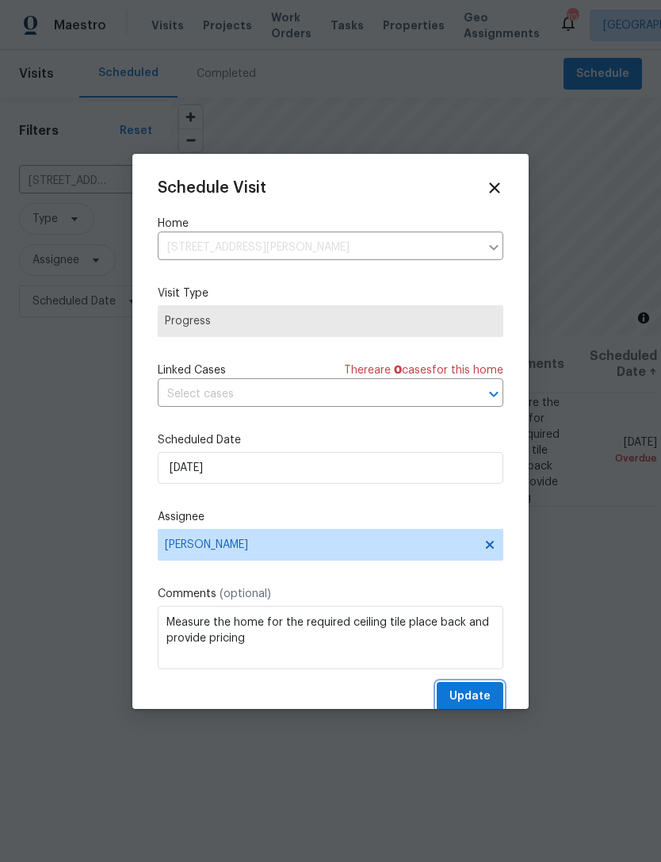
click at [472, 693] on span "Update" at bounding box center [469, 696] width 41 height 20
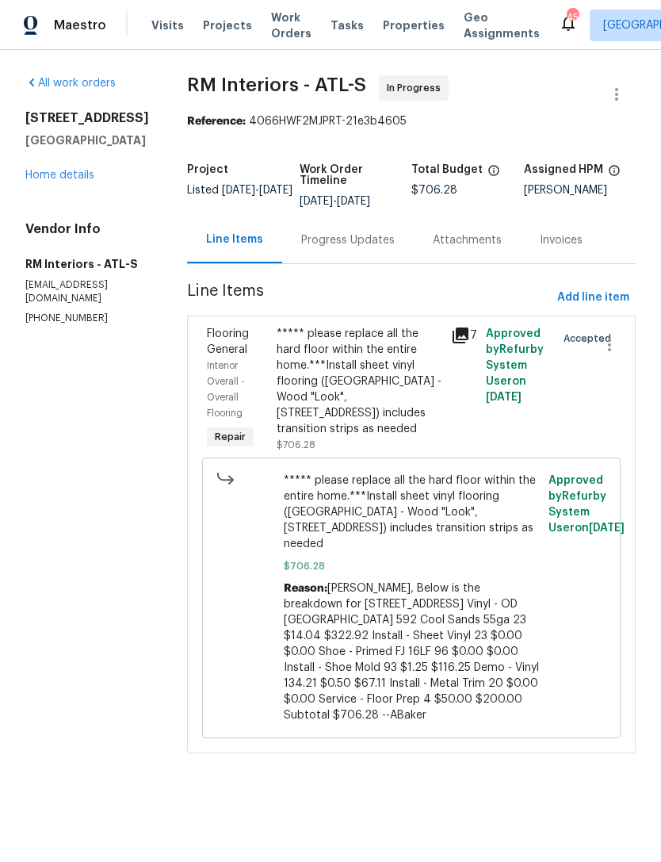
click at [353, 243] on div "Progress Updates" at bounding box center [348, 240] width 94 height 16
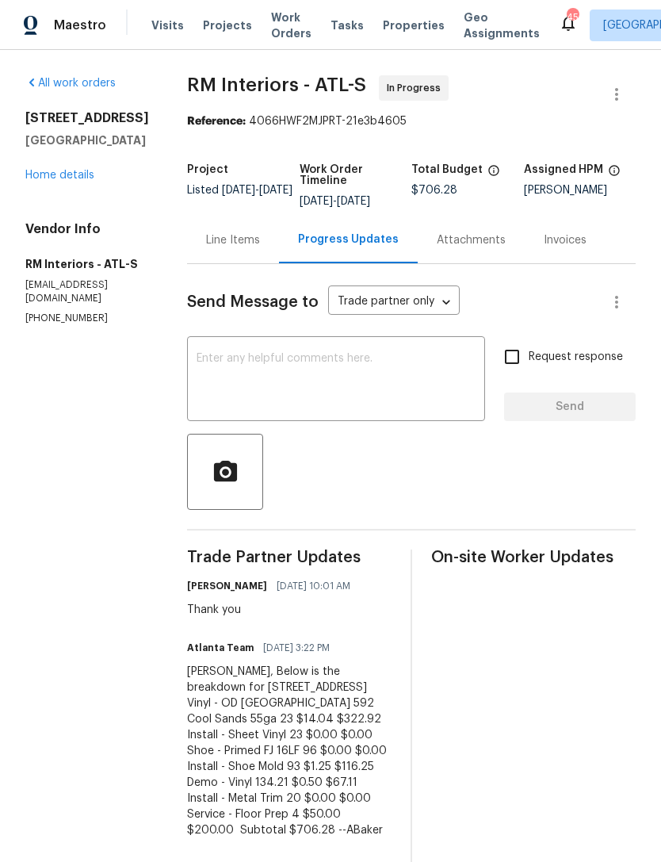
click at [334, 341] on div "x ​" at bounding box center [336, 380] width 298 height 81
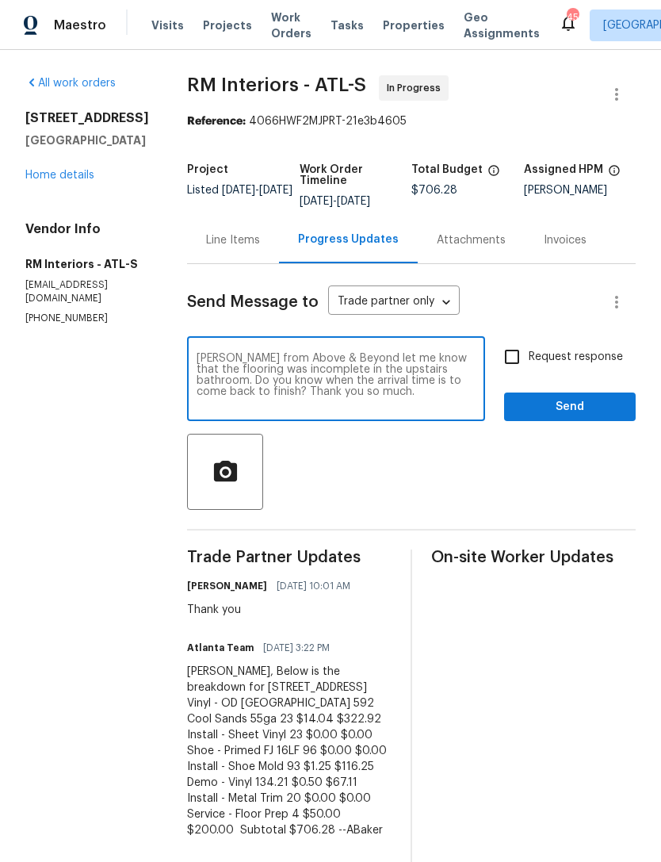
type textarea "[PERSON_NAME] from Above & Beyond let me know that the flooring was incomplete …"
click at [514, 357] on input "Request response" at bounding box center [511, 356] width 33 height 33
checkbox input "true"
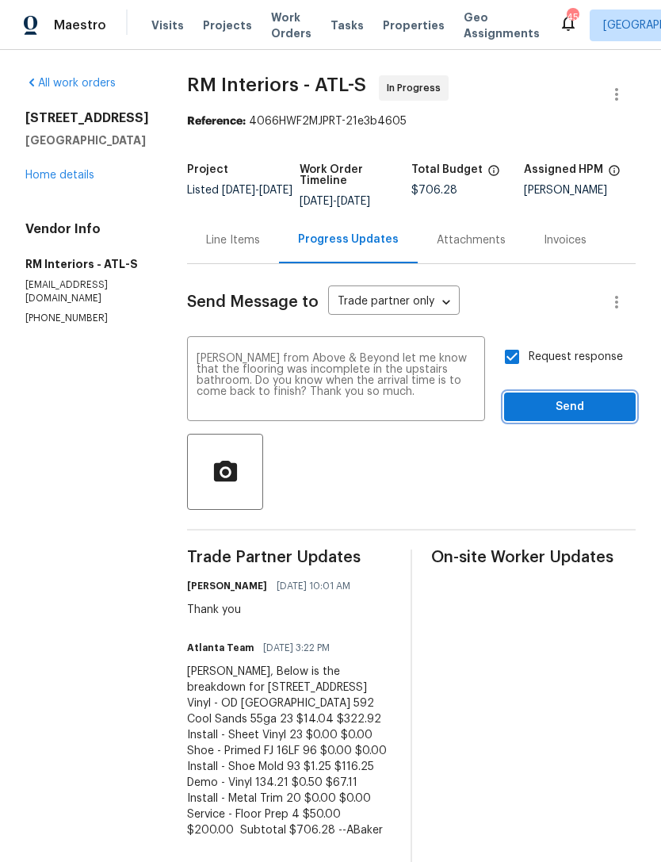
click at [562, 411] on span "Send" at bounding box center [570, 407] width 106 height 20
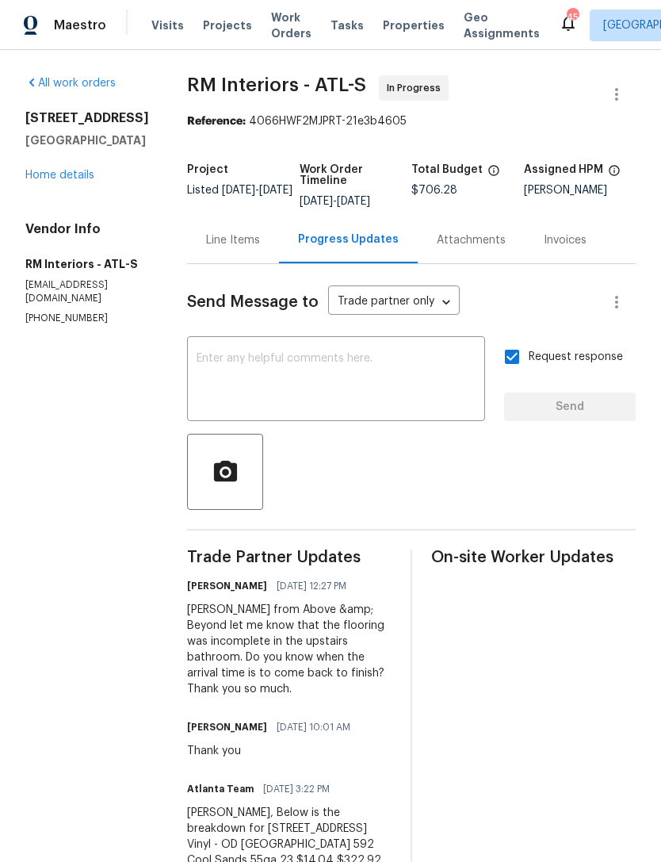
click at [63, 181] on link "Home details" at bounding box center [59, 175] width 69 height 11
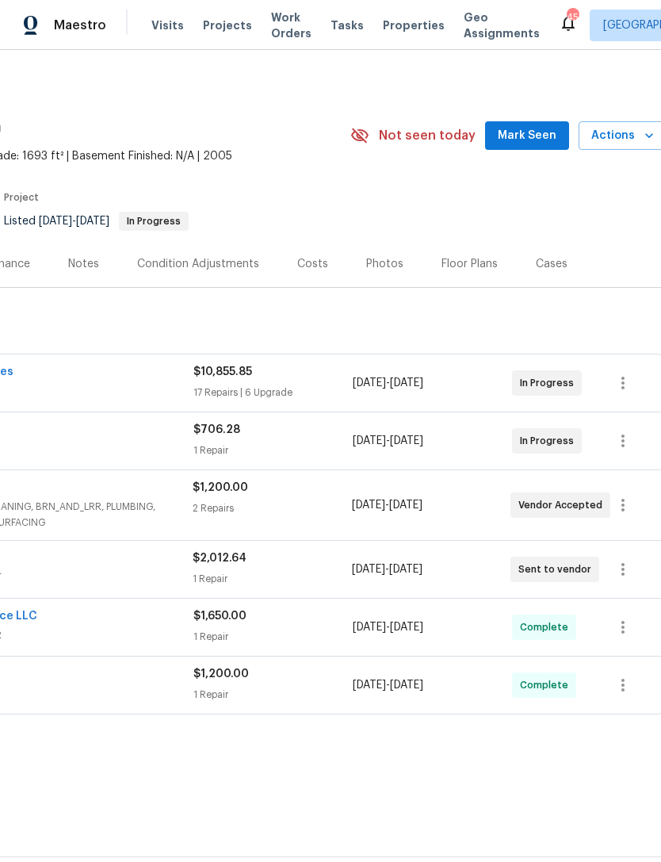
scroll to position [0, 229]
click at [529, 134] on span "Mark Seen" at bounding box center [527, 136] width 59 height 20
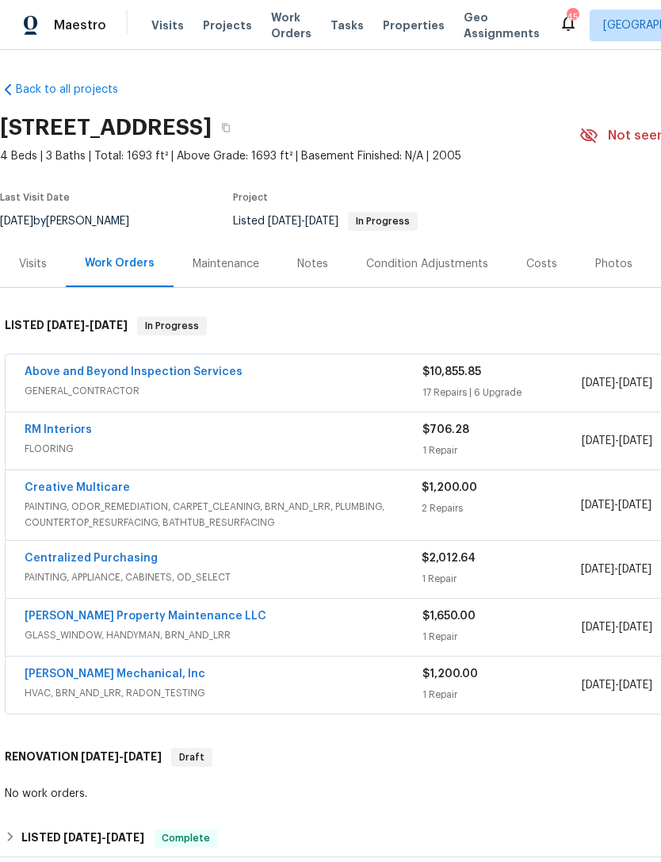
scroll to position [0, 0]
click at [59, 433] on link "RM Interiors" at bounding box center [58, 429] width 67 height 11
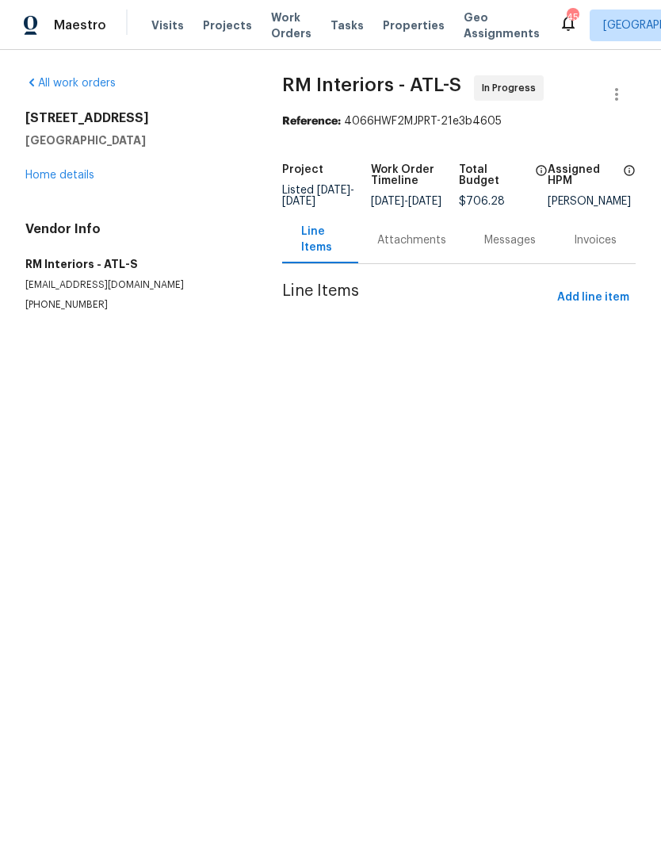
click at [83, 170] on link "Home details" at bounding box center [59, 175] width 69 height 11
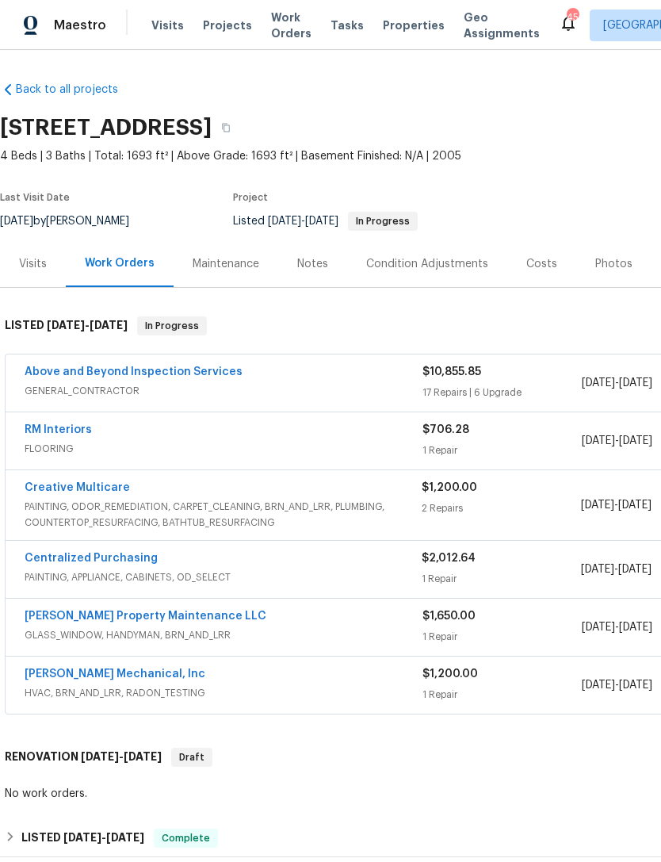
click at [64, 434] on link "RM Interiors" at bounding box center [58, 429] width 67 height 11
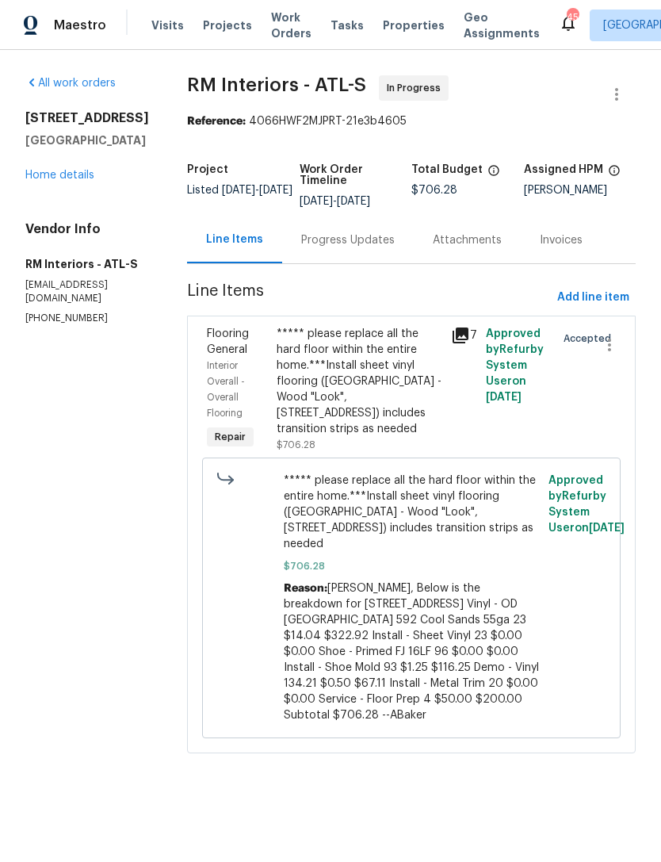
click at [463, 334] on icon at bounding box center [461, 335] width 16 height 16
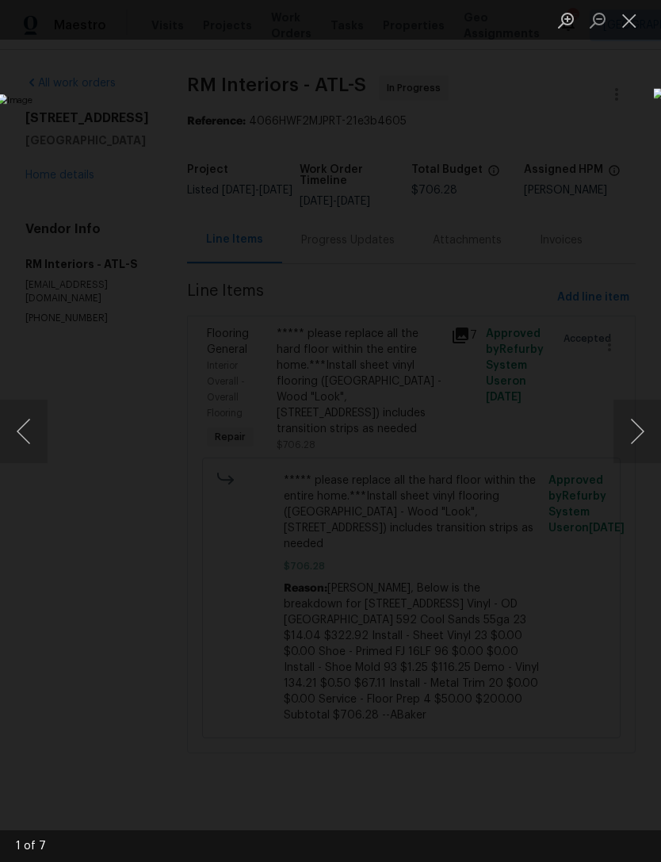
click at [636, 423] on button "Next image" at bounding box center [637, 430] width 48 height 63
click at [43, 434] on button "Previous image" at bounding box center [24, 430] width 48 height 63
click at [625, 24] on button "Close lightbox" at bounding box center [629, 20] width 32 height 28
